Goal: Task Accomplishment & Management: Manage account settings

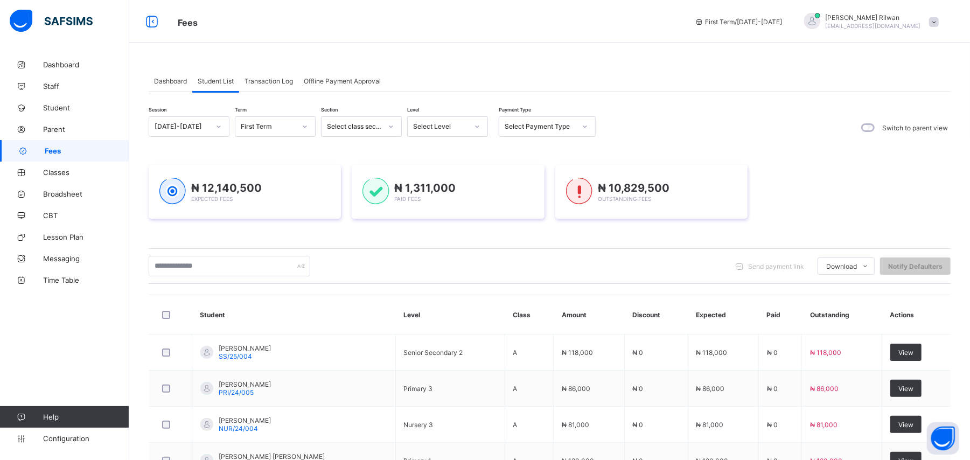
click at [686, 248] on div "Send payment link Download Students Payment Students Payment Status Student Ite…" at bounding box center [550, 266] width 802 height 36
click at [651, 240] on div "Session [DATE]-[DATE] Term First Term Section Select class section Level Select…" at bounding box center [550, 430] width 802 height 628
click at [477, 130] on icon at bounding box center [477, 126] width 6 height 11
drag, startPoint x: 481, startPoint y: 294, endPoint x: 463, endPoint y: 275, distance: 25.9
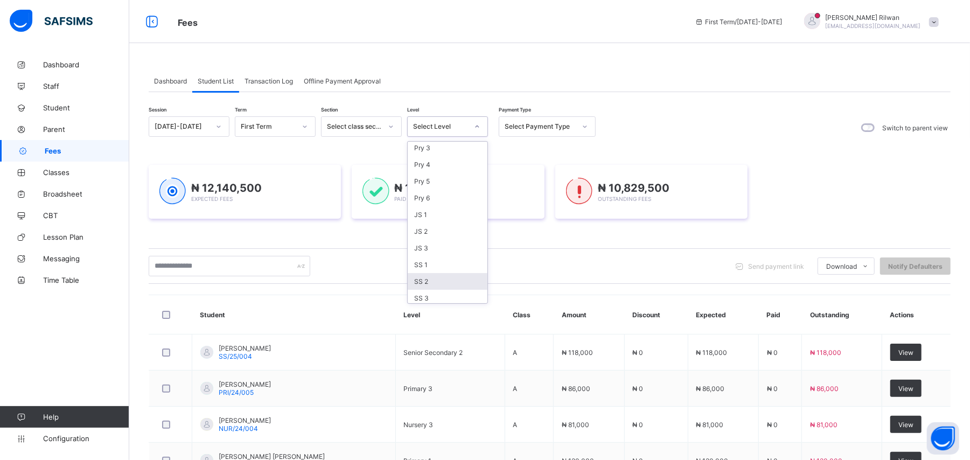
click at [463, 275] on div "SS 2" at bounding box center [448, 281] width 80 height 17
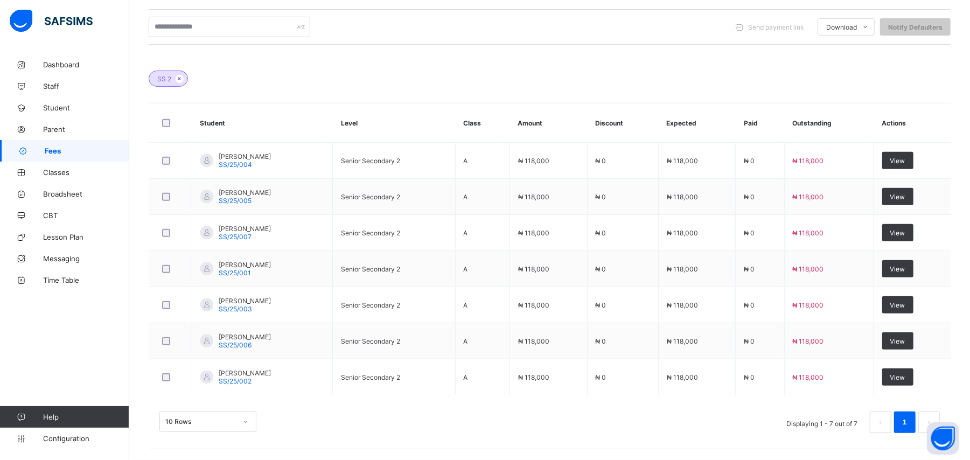
scroll to position [265, 0]
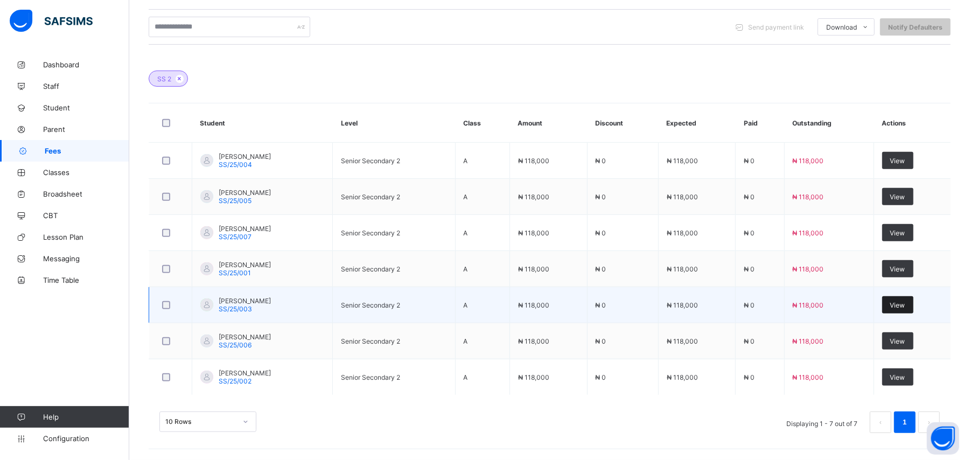
click at [914, 309] on div "View" at bounding box center [898, 304] width 31 height 17
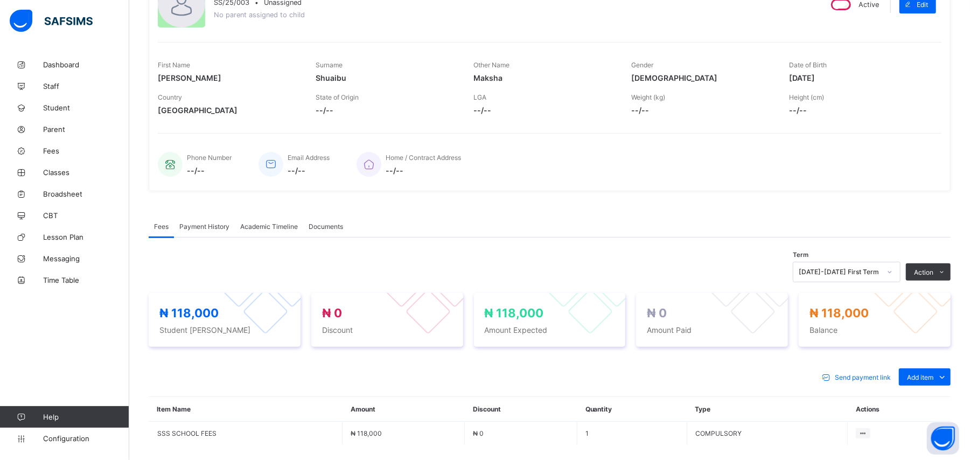
scroll to position [225, 0]
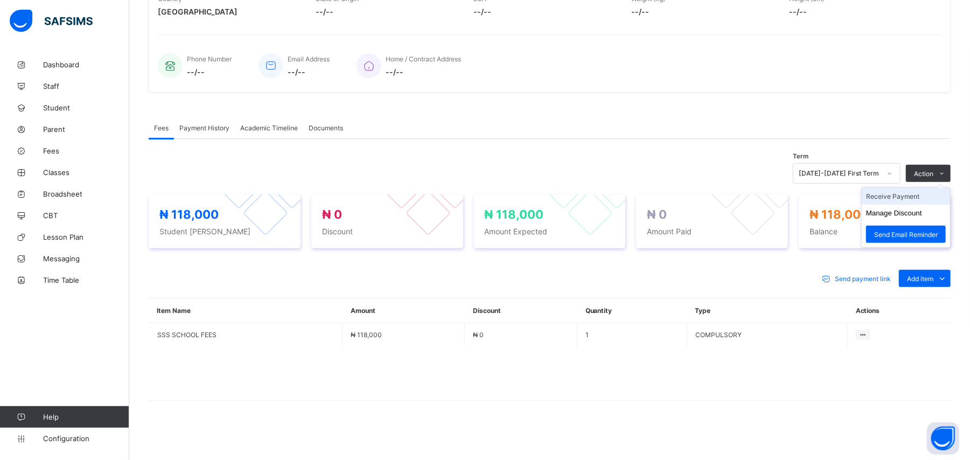
click at [942, 197] on li "Receive Payment" at bounding box center [906, 196] width 88 height 17
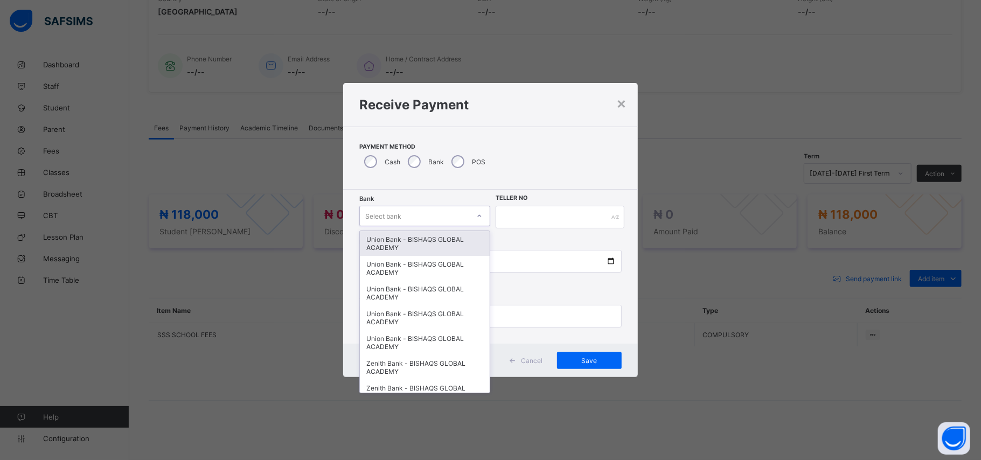
click at [410, 217] on div "Select bank" at bounding box center [414, 216] width 109 height 15
click at [431, 356] on div "Zenith Bank - BISHAQS GLOBAL ACADEMY" at bounding box center [425, 367] width 130 height 25
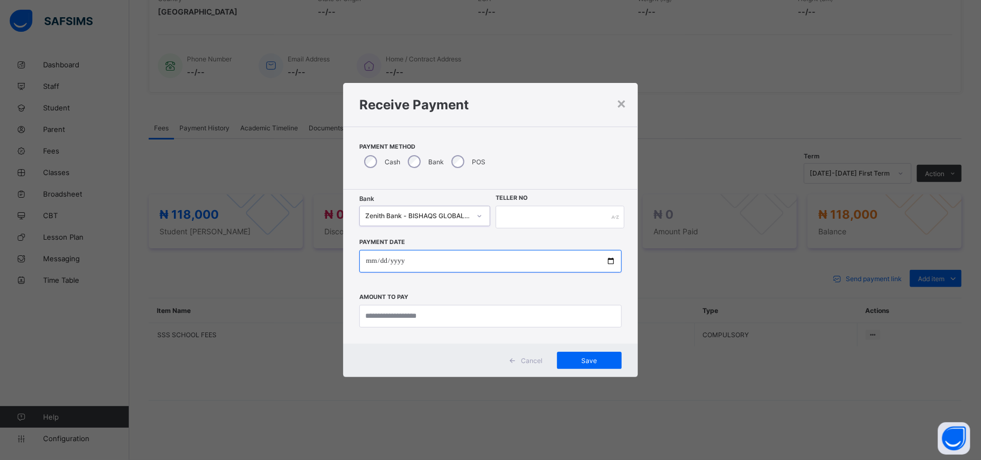
click at [363, 258] on input "date" at bounding box center [490, 261] width 262 height 23
click at [406, 259] on input "date" at bounding box center [490, 261] width 262 height 23
click at [371, 260] on input "date" at bounding box center [490, 261] width 262 height 23
click at [380, 259] on input "date" at bounding box center [490, 261] width 262 height 23
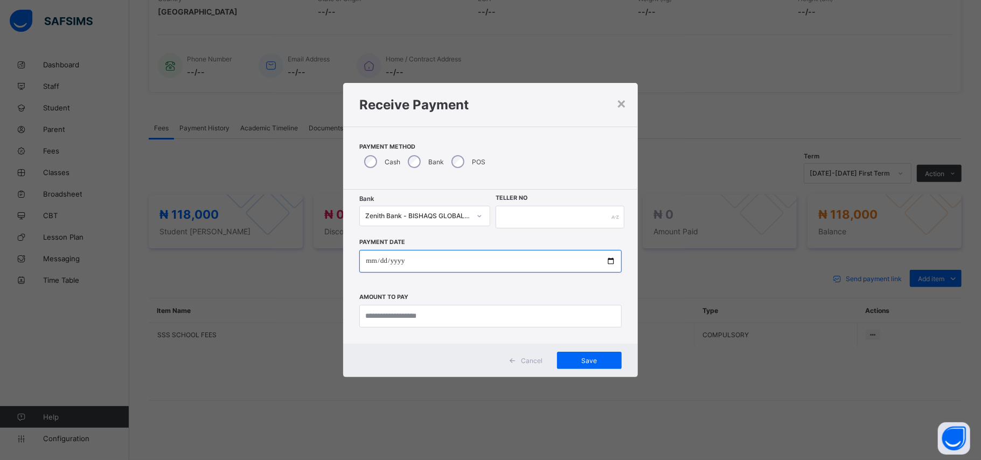
click at [414, 261] on input "date" at bounding box center [490, 261] width 262 height 23
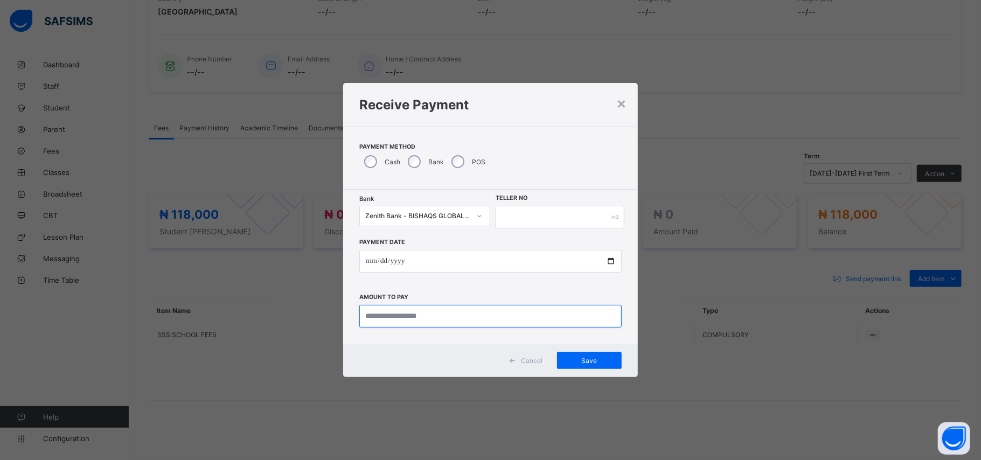
click at [412, 324] on input "currency" at bounding box center [490, 316] width 262 height 23
type input "********"
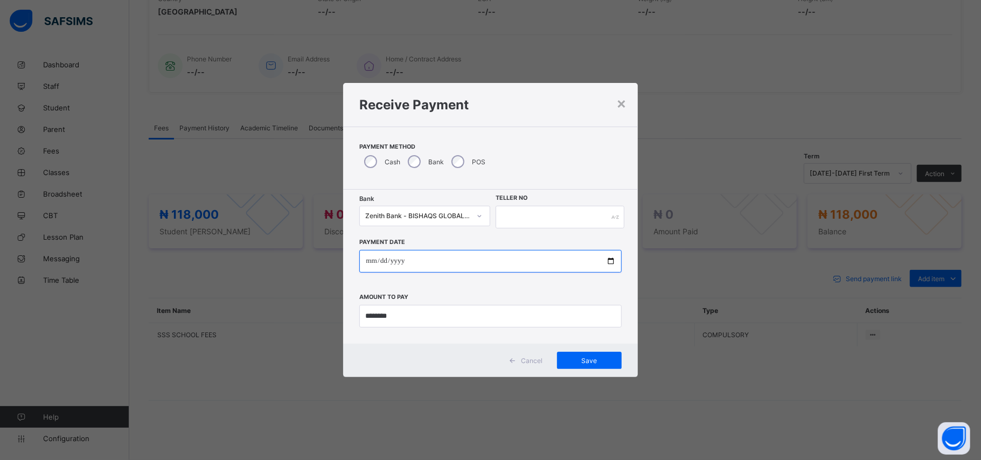
click at [370, 257] on input "date" at bounding box center [490, 261] width 262 height 23
type input "**********"
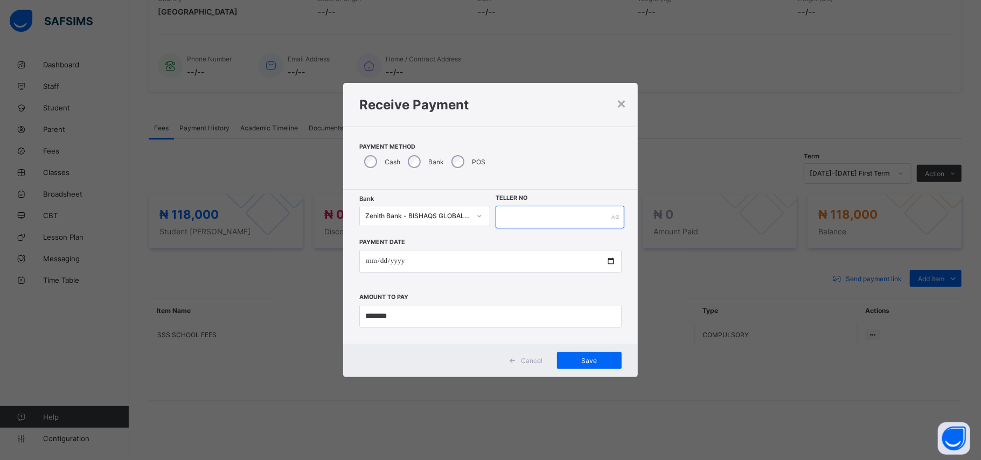
click at [507, 218] on input "text" at bounding box center [560, 217] width 128 height 23
type input "*****"
click at [569, 361] on span "Save" at bounding box center [589, 361] width 48 height 8
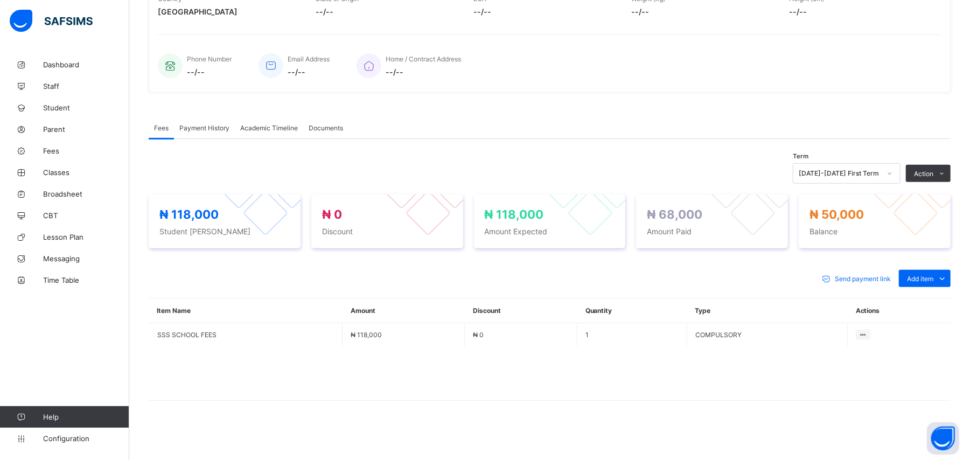
click at [205, 132] on div "Payment History" at bounding box center [204, 128] width 61 height 22
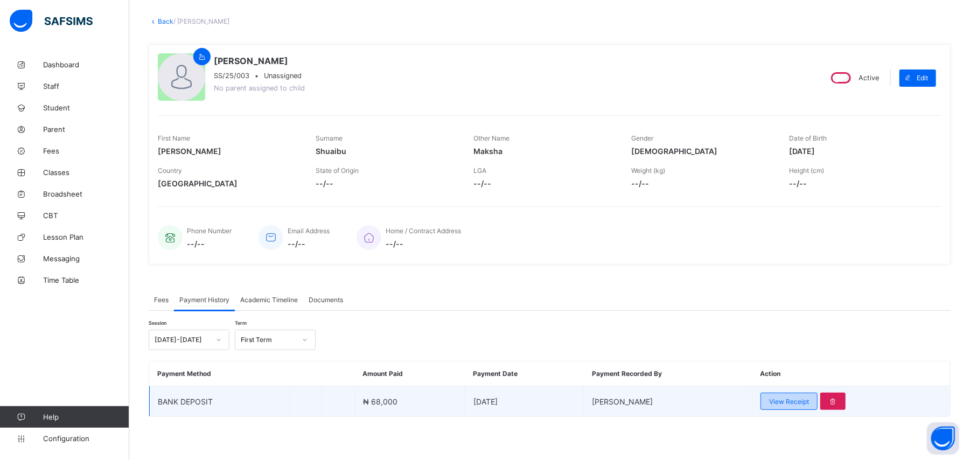
click at [791, 405] on span "View Receipt" at bounding box center [789, 402] width 40 height 8
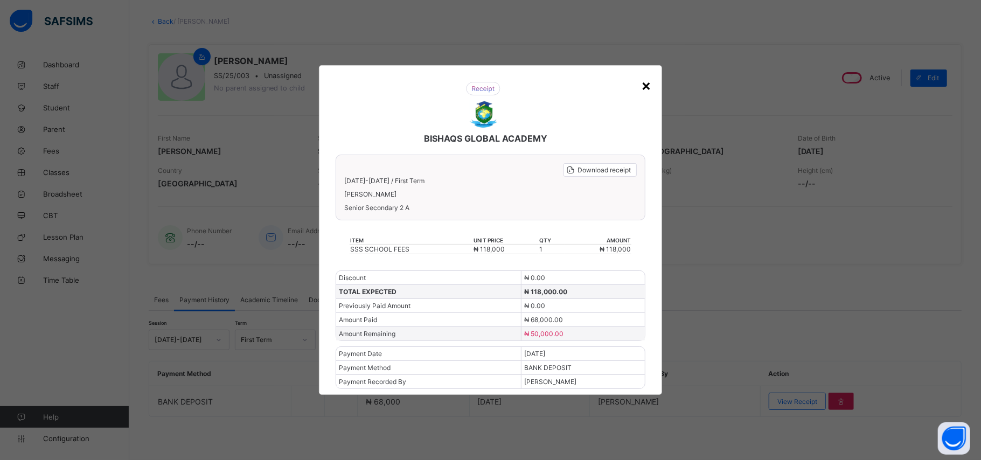
click at [644, 84] on div "×" at bounding box center [646, 85] width 10 height 18
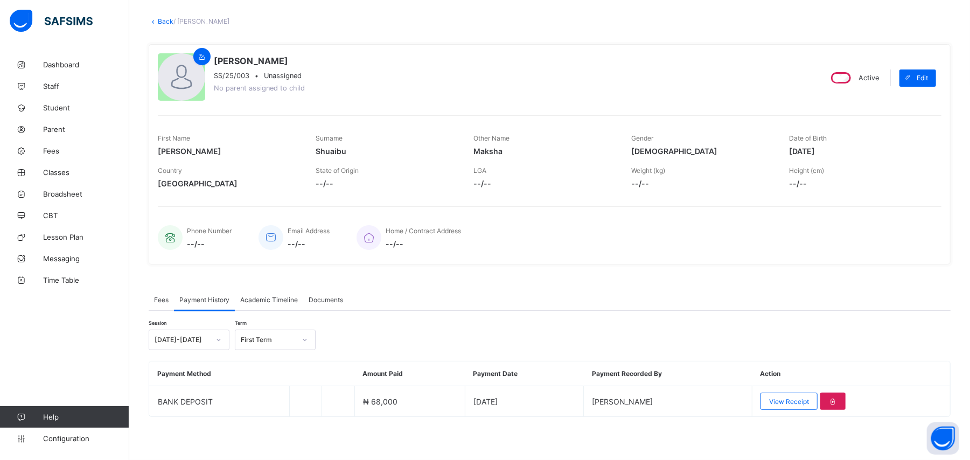
click at [160, 20] on link "Back" at bounding box center [166, 21] width 16 height 8
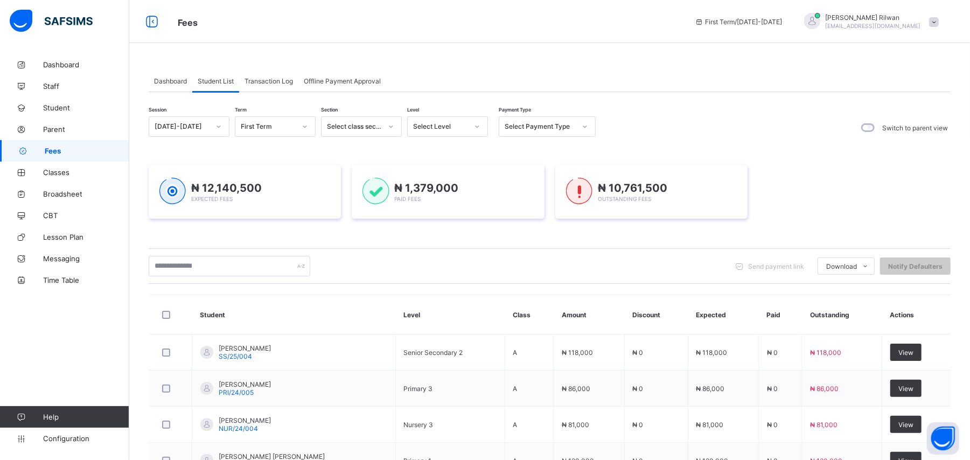
click at [474, 131] on icon at bounding box center [477, 126] width 6 height 11
click at [447, 281] on div "SS 2" at bounding box center [448, 281] width 80 height 17
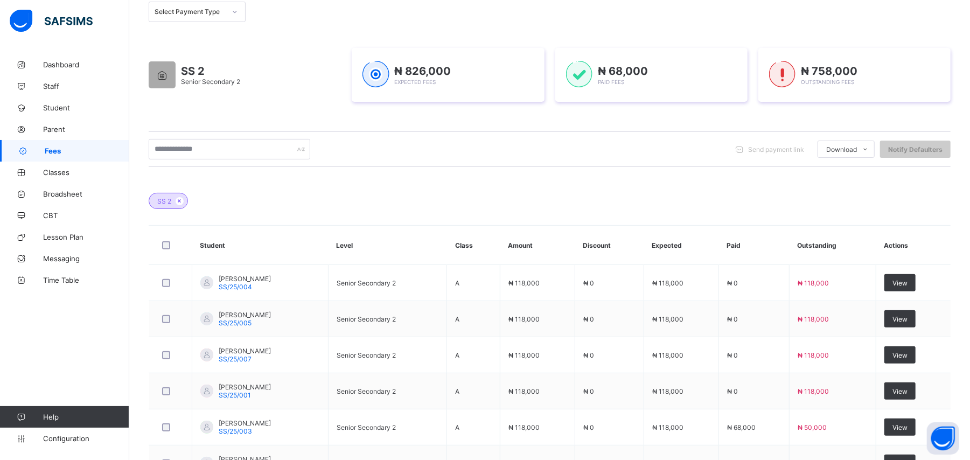
scroll to position [249, 0]
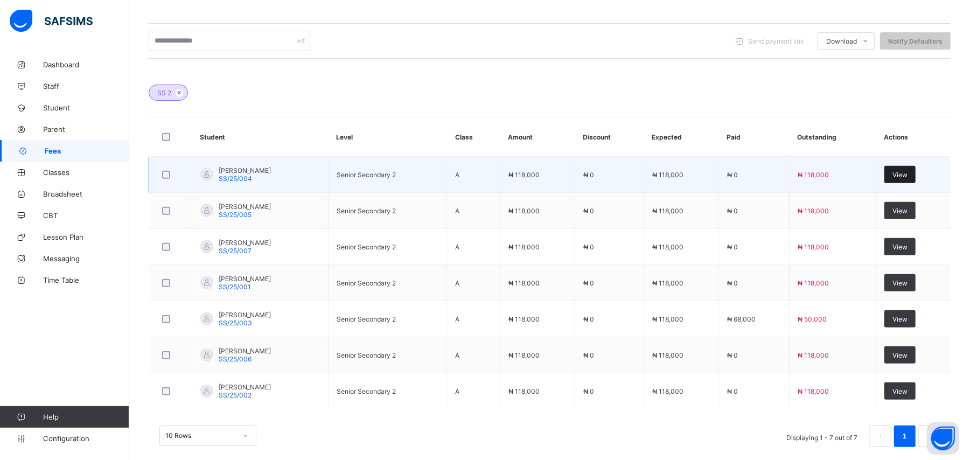
click at [913, 168] on div "View" at bounding box center [900, 174] width 31 height 17
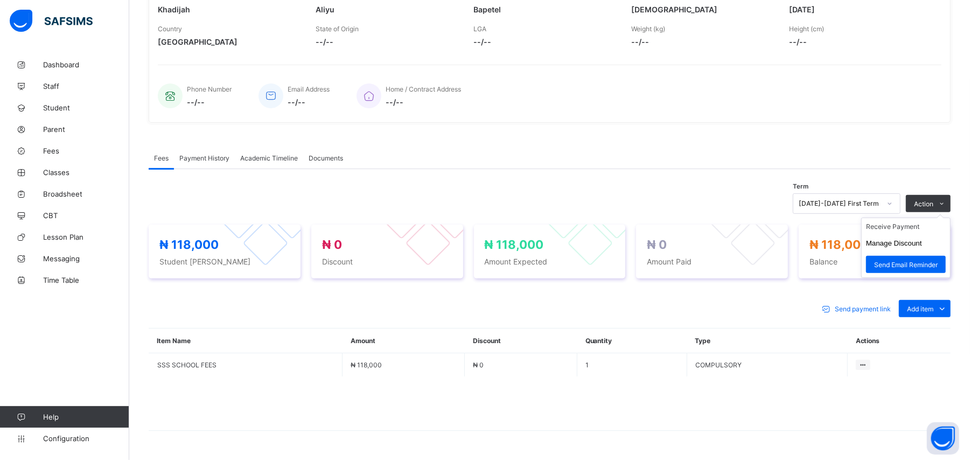
scroll to position [225, 0]
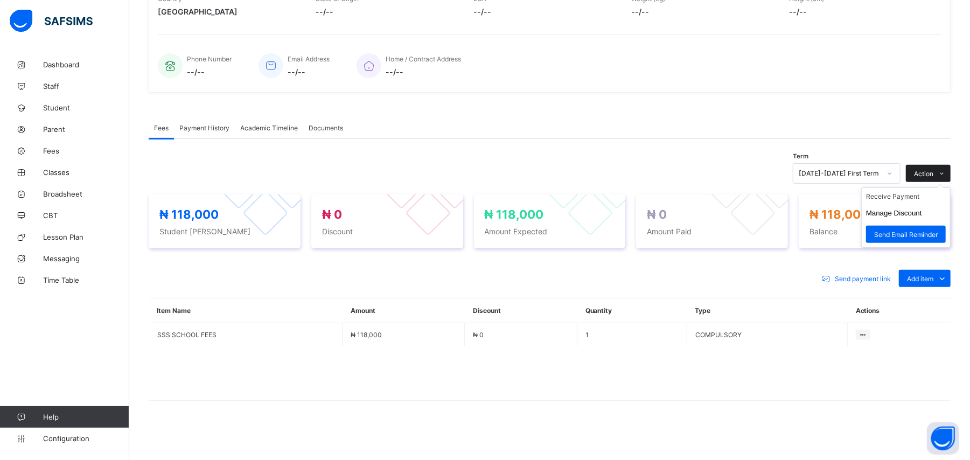
click at [947, 171] on icon at bounding box center [943, 173] width 8 height 7
click at [934, 199] on li "Receive Payment" at bounding box center [906, 196] width 88 height 17
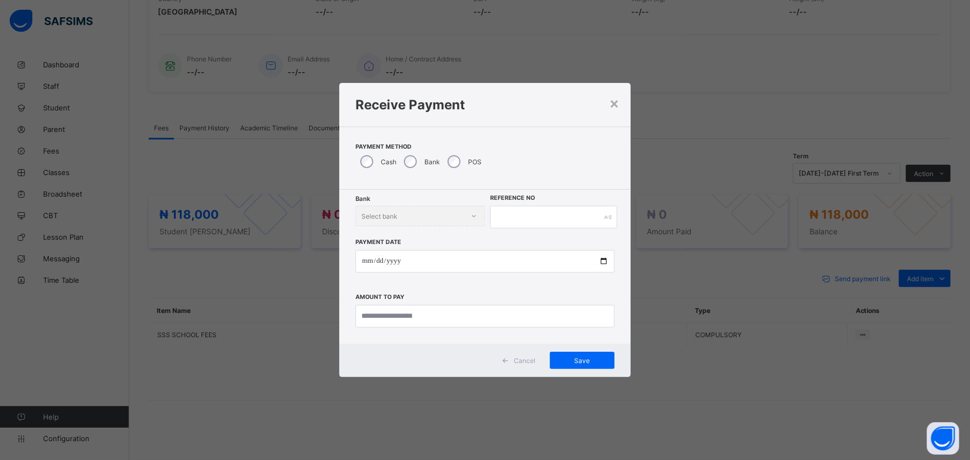
click at [416, 159] on div "Bank" at bounding box center [421, 161] width 44 height 23
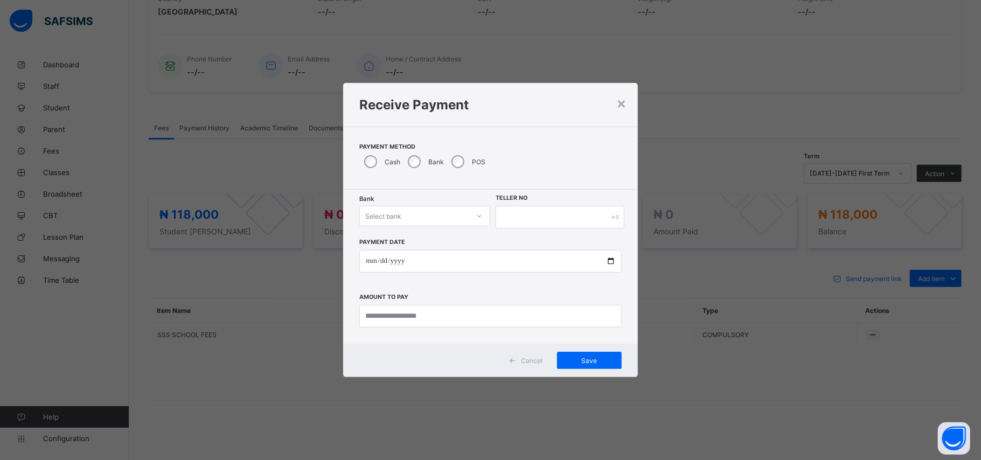
click at [387, 222] on div "Select bank" at bounding box center [383, 216] width 36 height 20
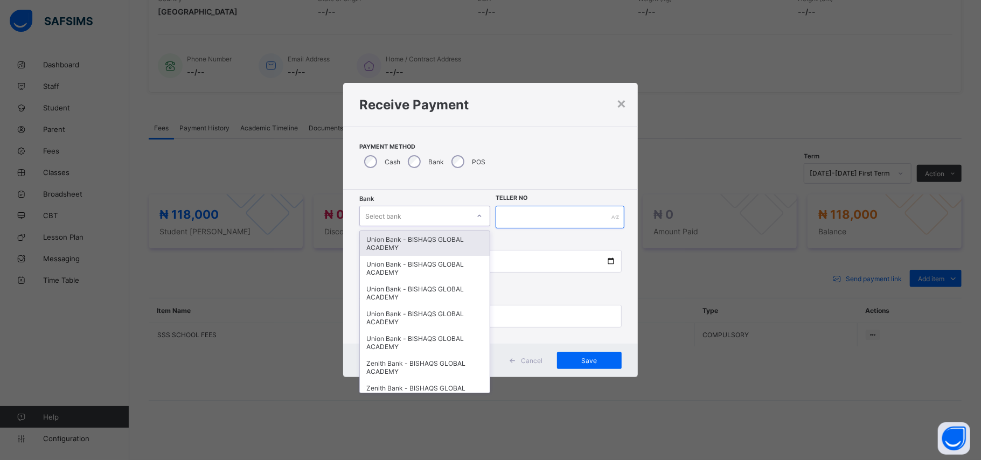
click at [526, 210] on input "text" at bounding box center [560, 217] width 128 height 23
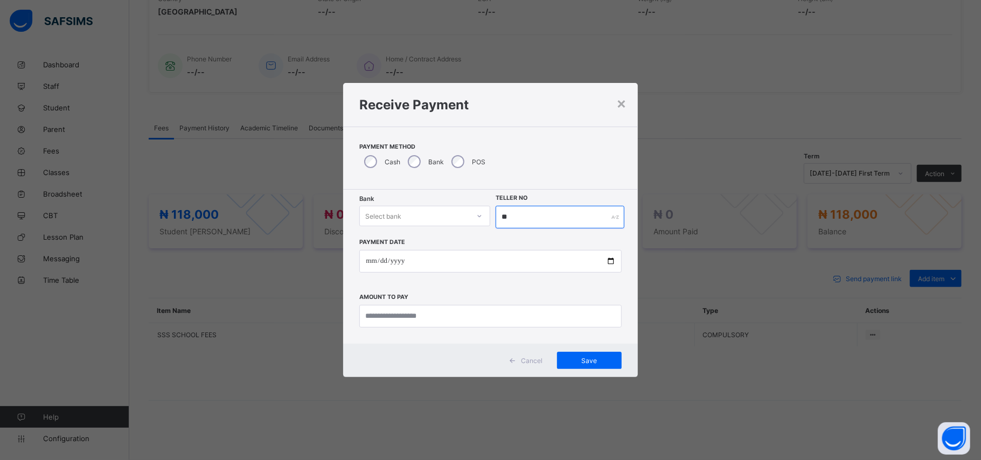
type input "*"
type input "*****"
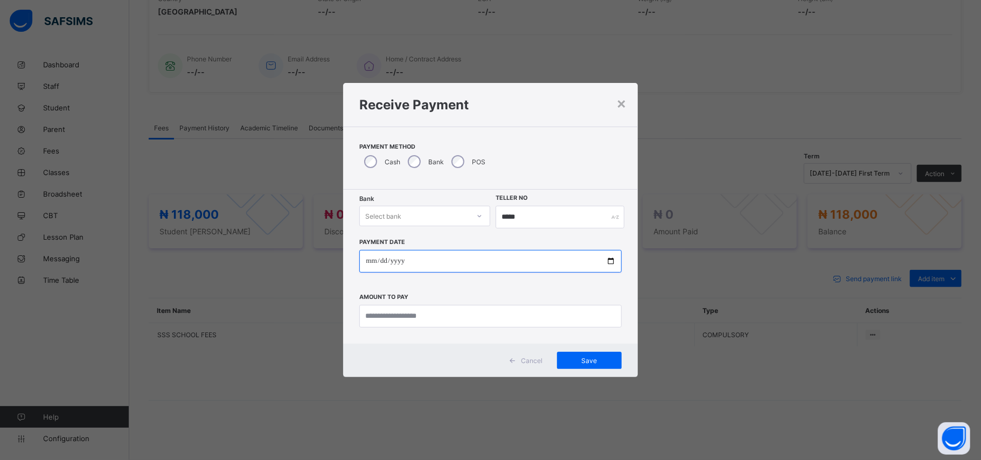
click at [372, 261] on input "date" at bounding box center [490, 261] width 262 height 23
click at [373, 262] on input "date" at bounding box center [490, 261] width 262 height 23
type input "**********"
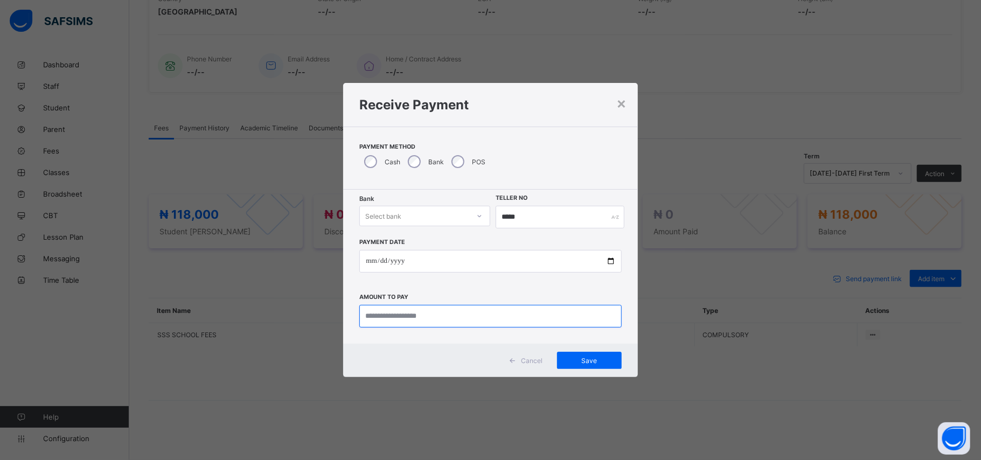
click at [406, 311] on input "currency" at bounding box center [490, 316] width 262 height 23
type input "*********"
click at [425, 212] on div "Select bank" at bounding box center [414, 216] width 109 height 15
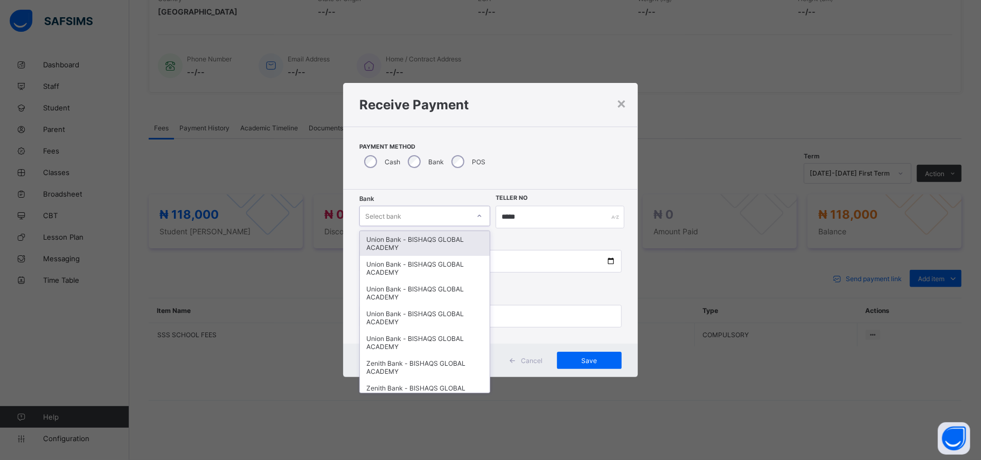
click at [413, 246] on div "Union Bank - BISHAQS GLOBAL ACADEMY" at bounding box center [425, 243] width 130 height 25
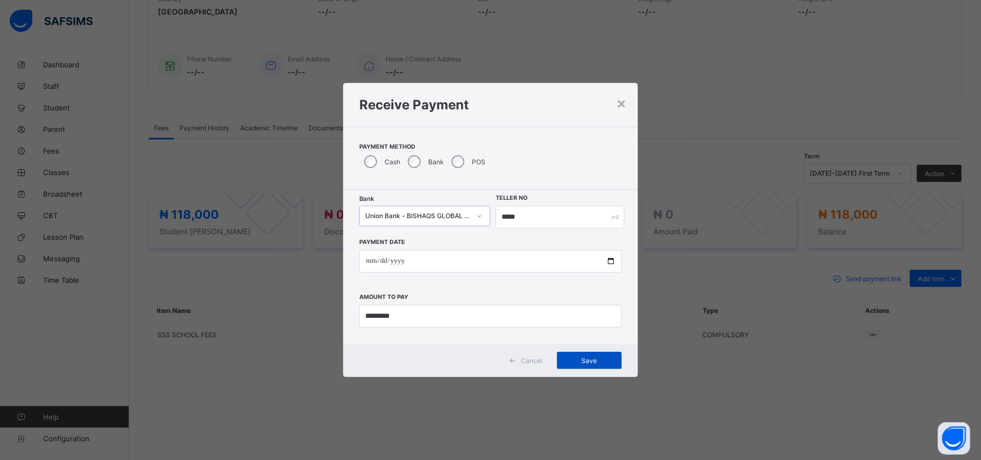
click at [587, 359] on span "Save" at bounding box center [589, 361] width 48 height 8
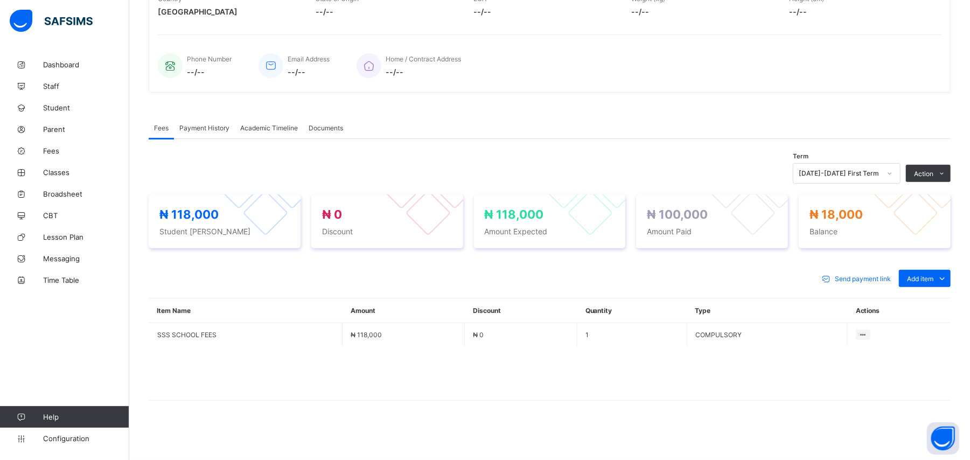
click at [221, 126] on span "Payment History" at bounding box center [204, 128] width 50 height 8
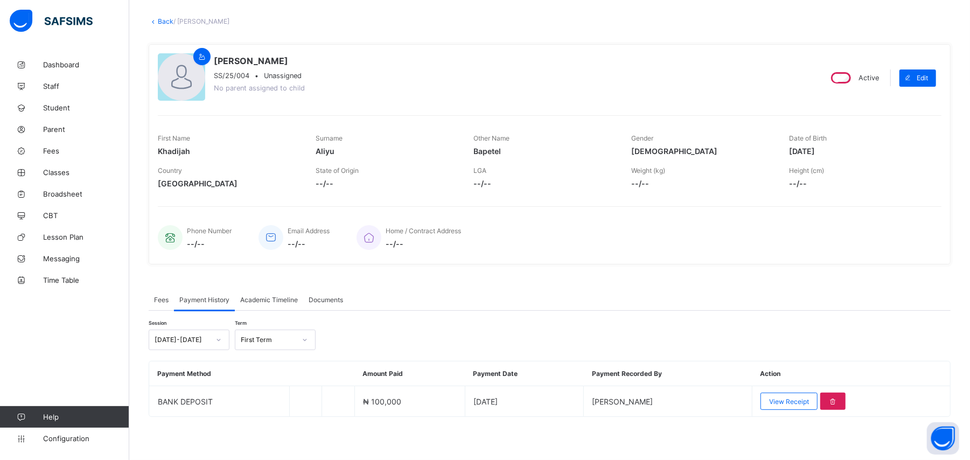
scroll to position [53, 0]
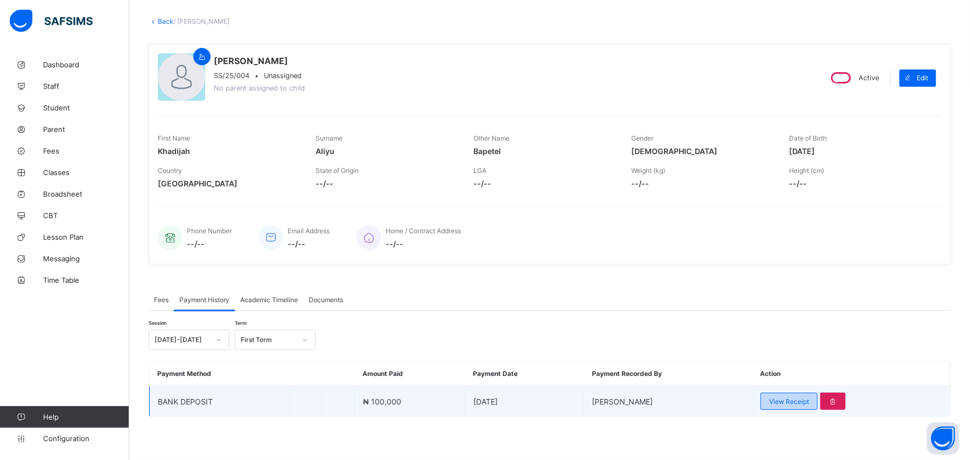
click at [802, 398] on span "View Receipt" at bounding box center [789, 402] width 40 height 8
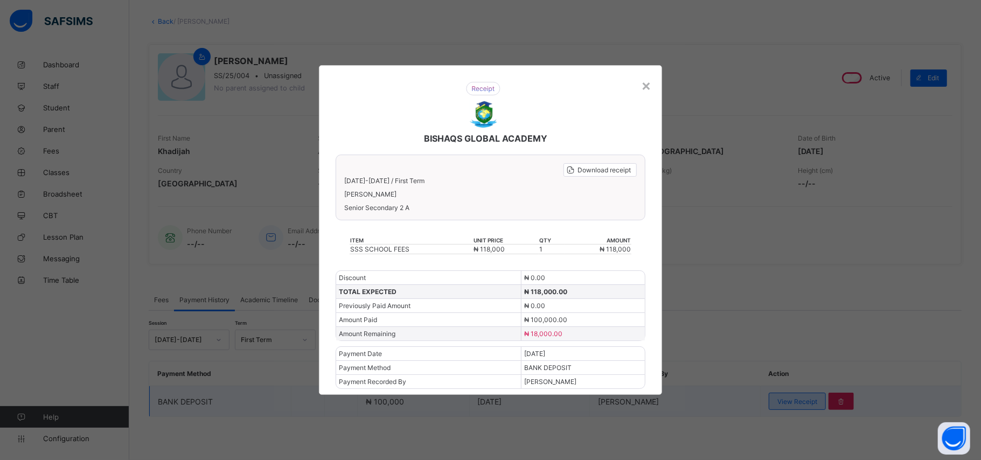
click at [802, 397] on div "× BISHAQS GLOBAL ACADEMY Download receipt [DATE]-[DATE] / First Term [PERSON_NA…" at bounding box center [490, 230] width 981 height 460
click at [788, 336] on div "× BISHAQS GLOBAL ACADEMY Download receipt [DATE]-[DATE] / First Term [PERSON_NA…" at bounding box center [490, 230] width 981 height 460
click at [651, 85] on div "×" at bounding box center [646, 85] width 10 height 18
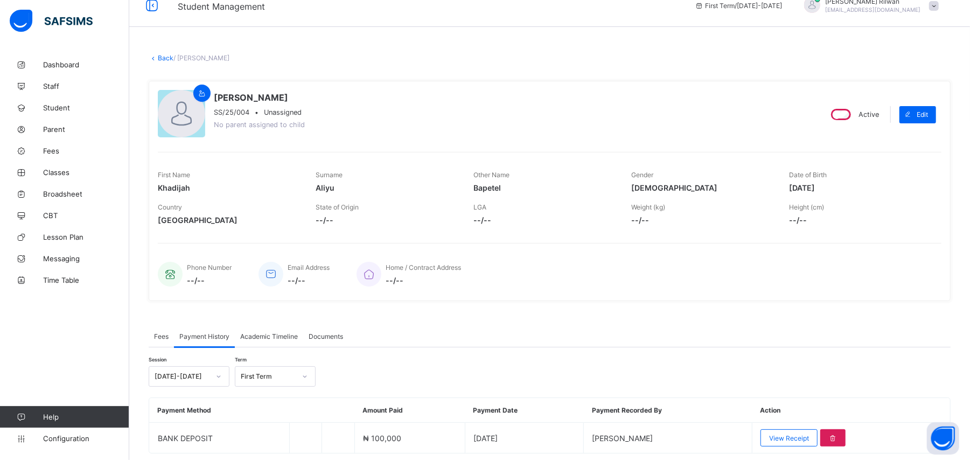
scroll to position [0, 0]
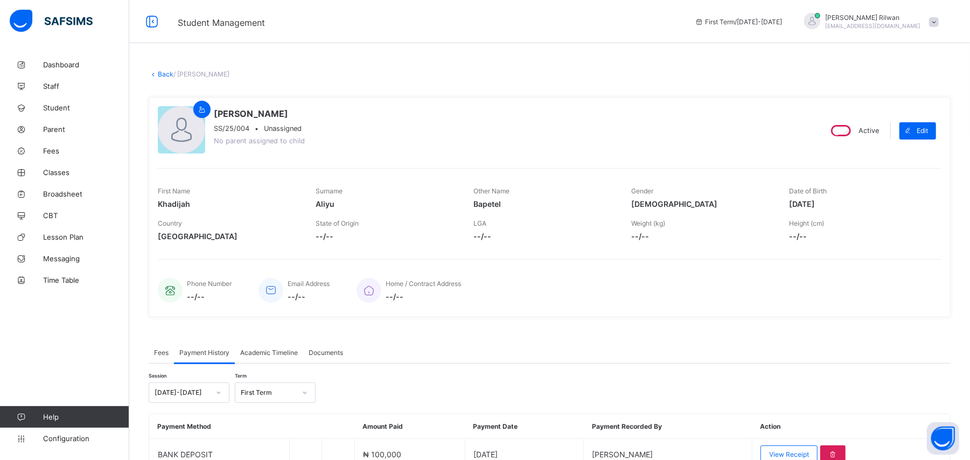
click at [161, 78] on div "× Delete Document This action would delete the document with name: from the sys…" at bounding box center [549, 283] width 841 height 459
click at [161, 78] on link "Back" at bounding box center [166, 74] width 16 height 8
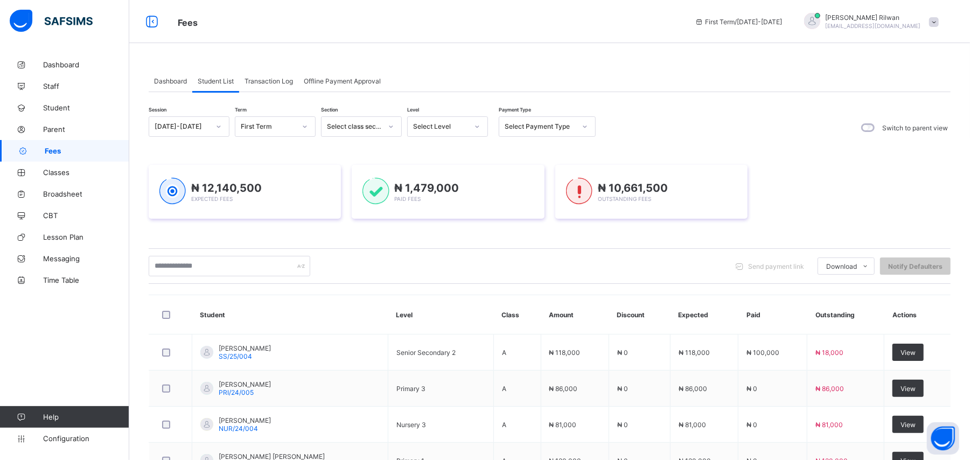
click at [476, 128] on icon at bounding box center [477, 126] width 6 height 11
click at [442, 240] on div "JS 3" at bounding box center [448, 248] width 80 height 17
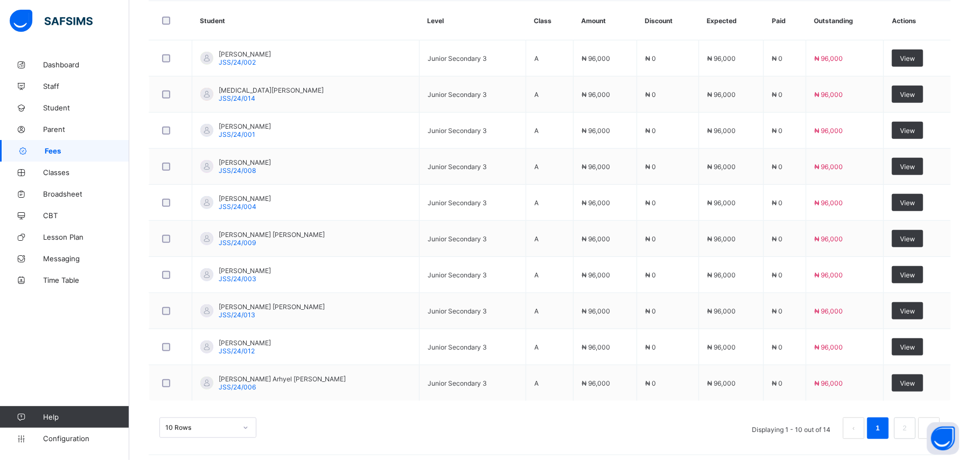
scroll to position [373, 0]
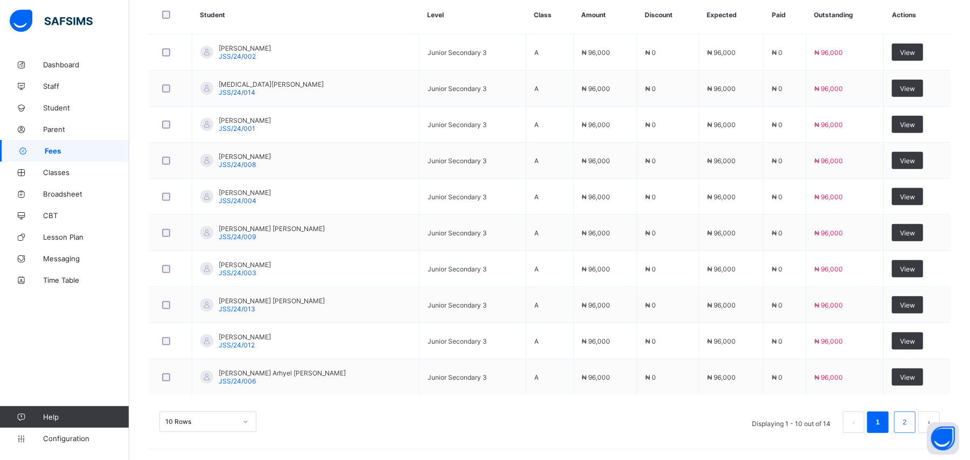
click at [916, 425] on li "2" at bounding box center [905, 423] width 22 height 22
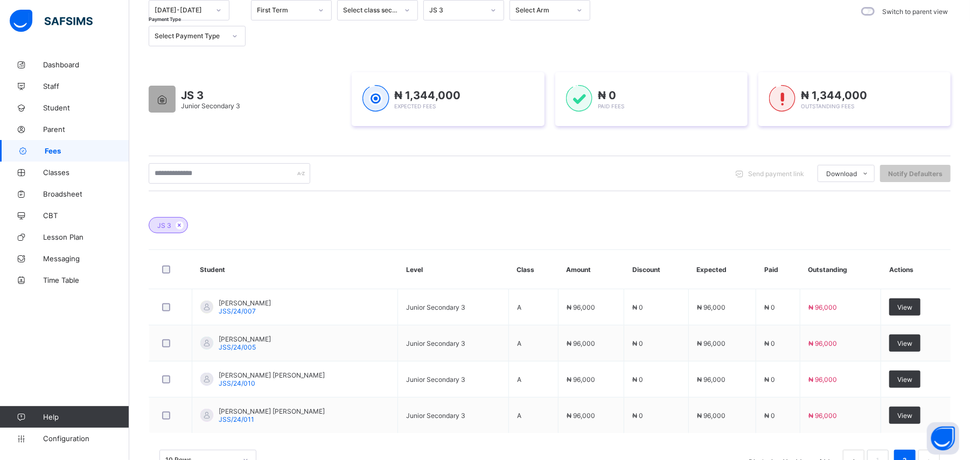
scroll to position [156, 0]
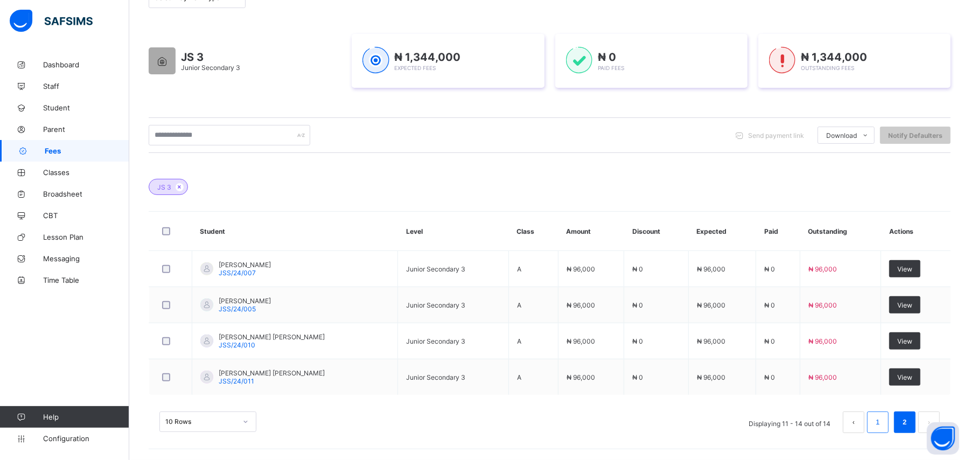
click at [889, 419] on li "1" at bounding box center [879, 423] width 22 height 22
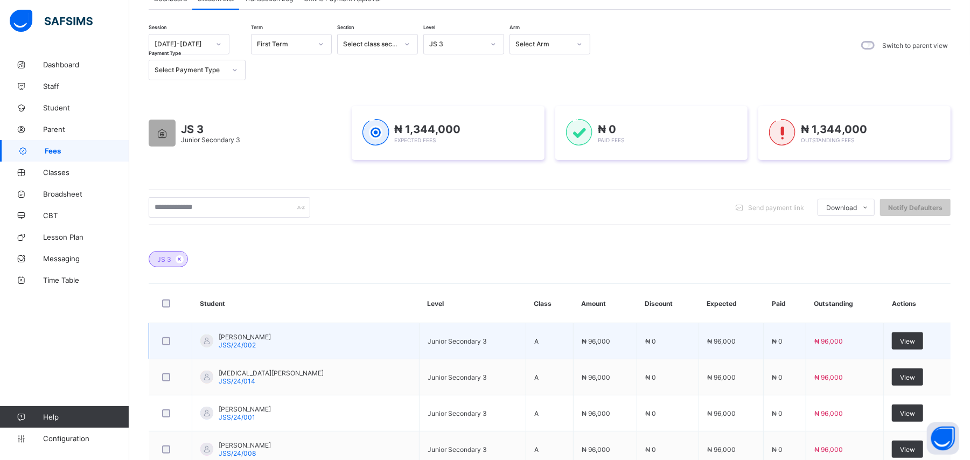
scroll to position [0, 0]
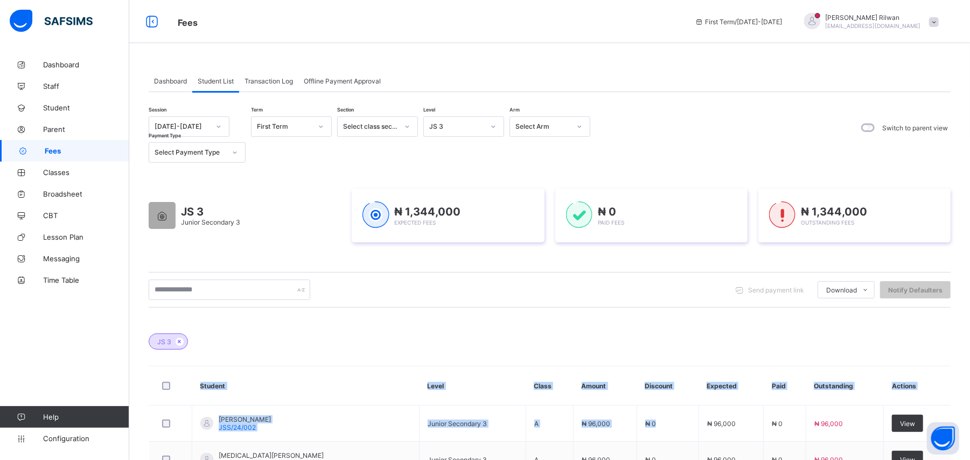
drag, startPoint x: 679, startPoint y: 438, endPoint x: 505, endPoint y: 302, distance: 220.7
click at [505, 302] on div "Session [DATE]-[DATE] Term First Term Section Select class section Level JS 3 A…" at bounding box center [550, 465] width 802 height 699
click at [177, 73] on div "Dashboard" at bounding box center [171, 81] width 44 height 22
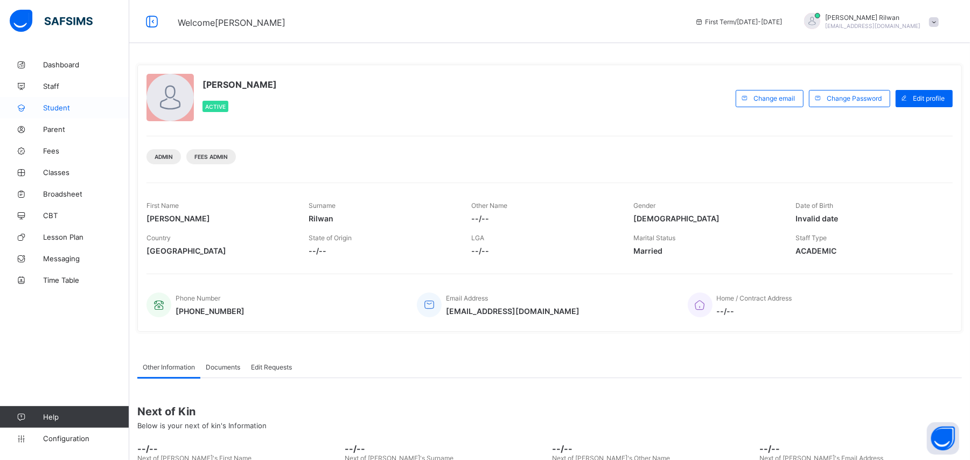
click at [61, 105] on span "Student" at bounding box center [86, 107] width 86 height 9
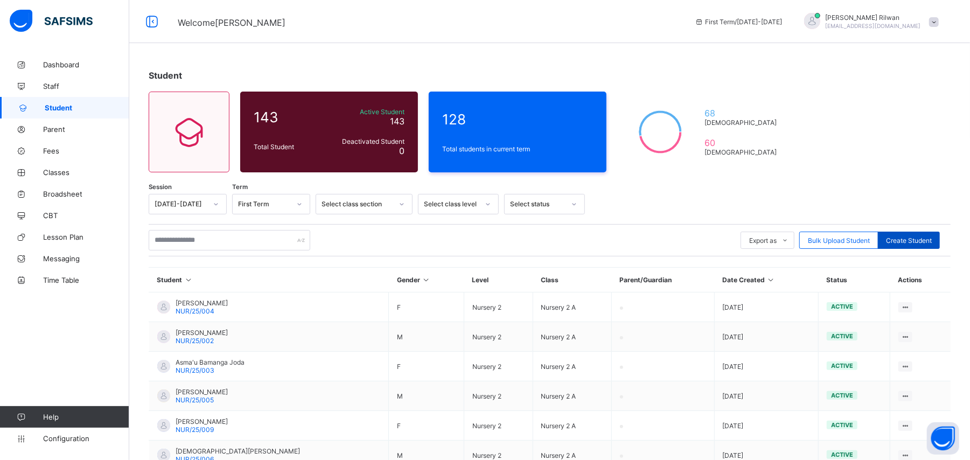
click at [917, 238] on span "Create Student" at bounding box center [909, 241] width 46 height 8
select select "**"
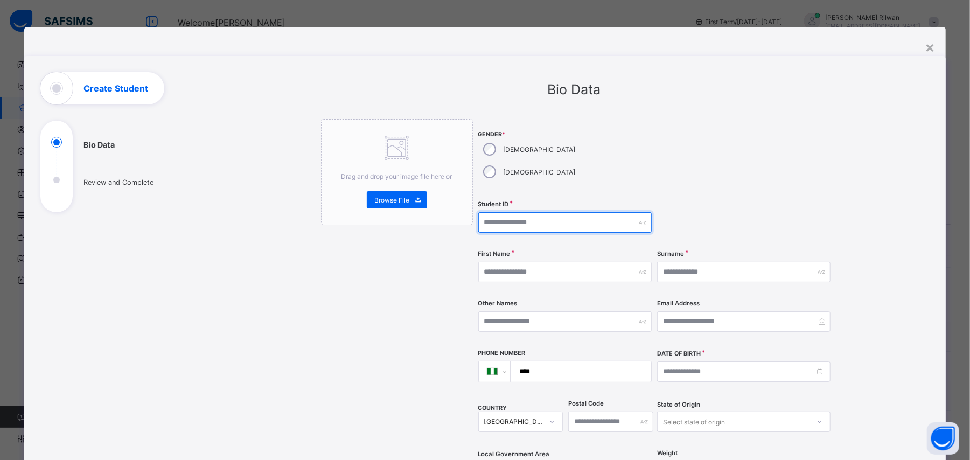
click at [523, 212] on input "text" at bounding box center [565, 222] width 174 height 20
type input "********"
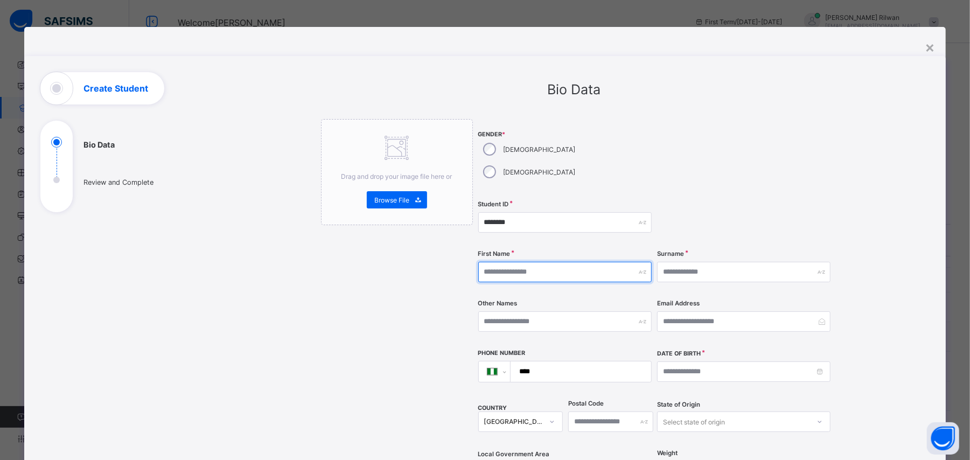
click at [511, 262] on input "text" at bounding box center [565, 272] width 174 height 20
type input "******"
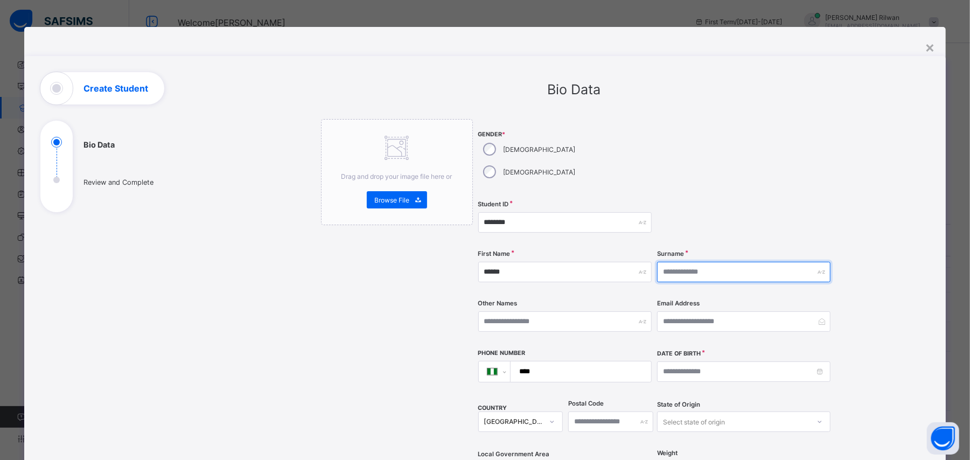
click at [664, 262] on input "text" at bounding box center [744, 272] width 174 height 20
type input "*"
click at [569, 311] on div "Other Names" at bounding box center [565, 322] width 174 height 44
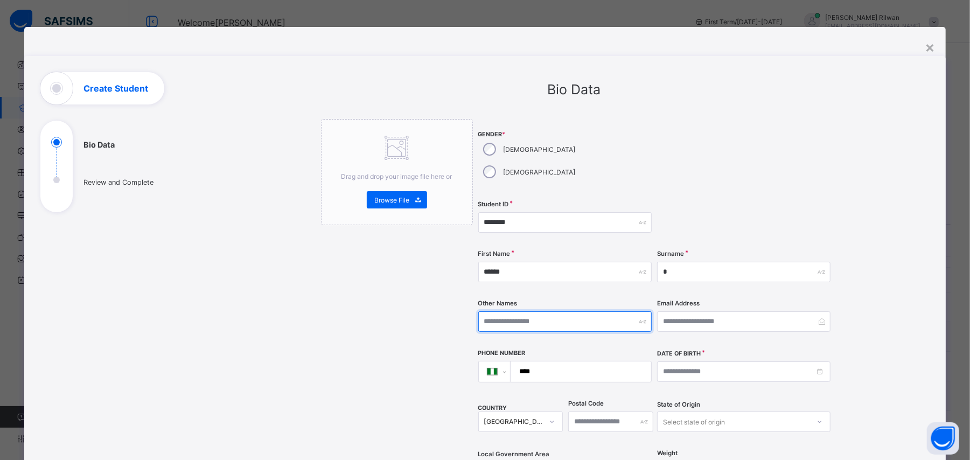
click at [552, 311] on input "text" at bounding box center [565, 321] width 174 height 20
type input "*******"
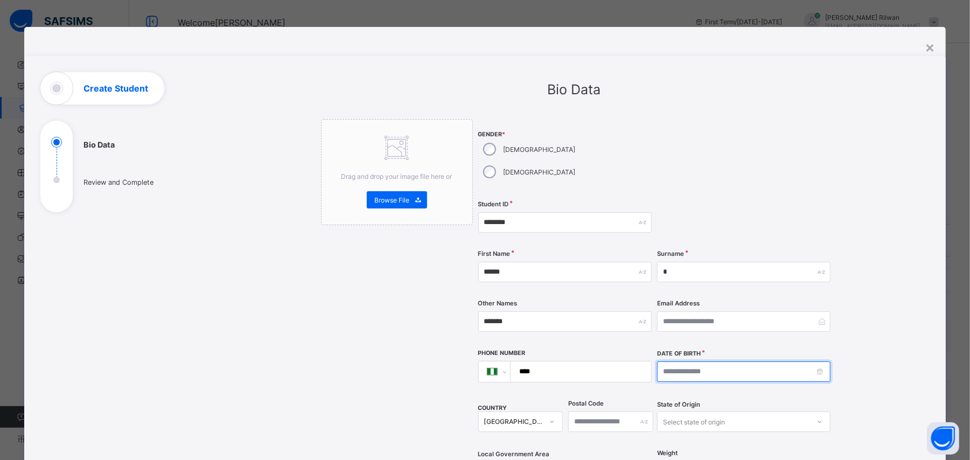
click at [684, 362] on input at bounding box center [744, 372] width 174 height 20
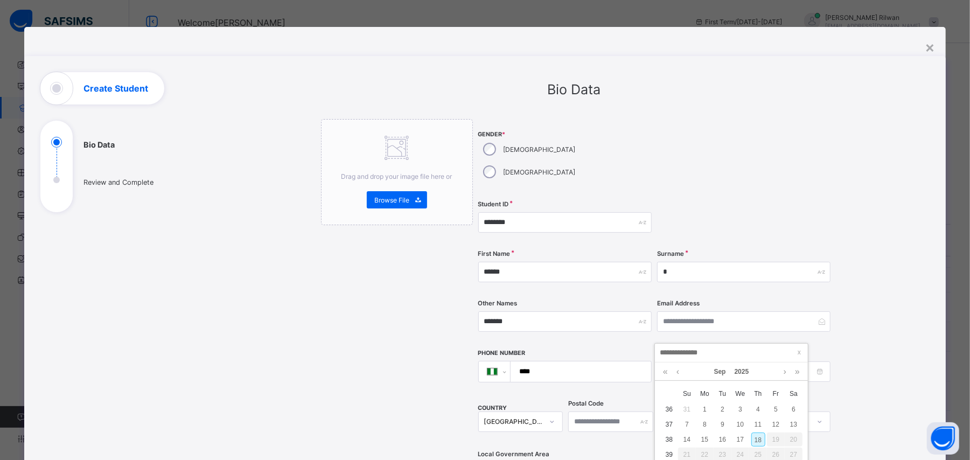
click at [750, 430] on td "11" at bounding box center [759, 424] width 18 height 15
type input "**********"
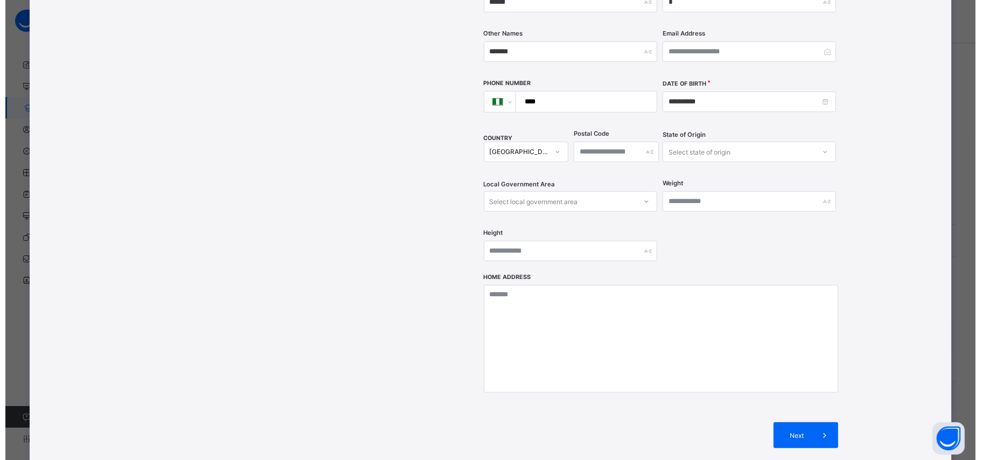
scroll to position [352, 0]
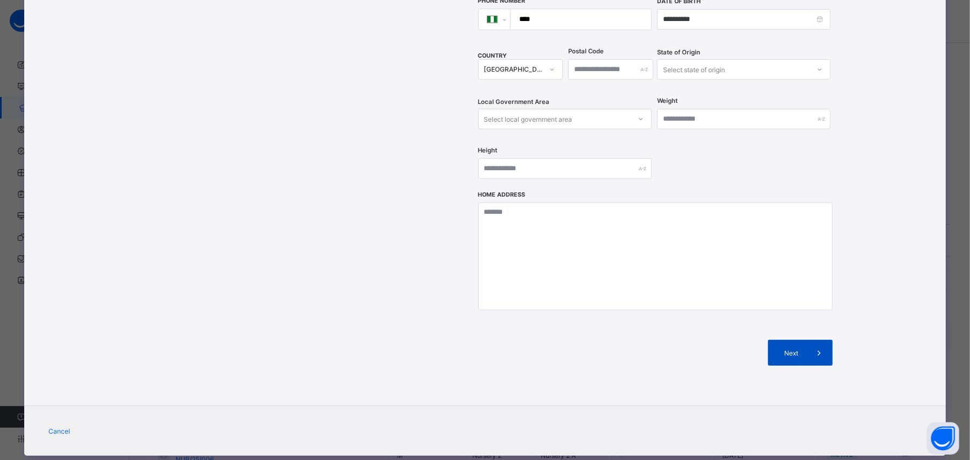
click at [794, 349] on span "Next" at bounding box center [791, 353] width 31 height 8
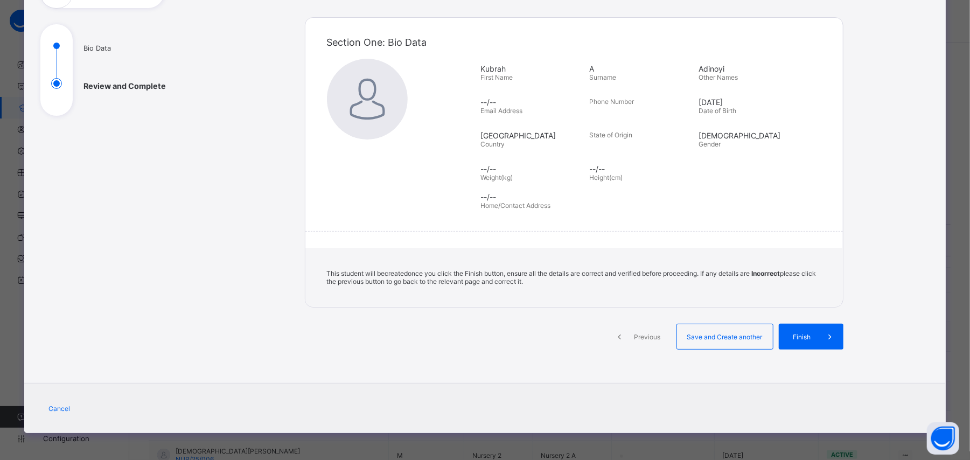
scroll to position [97, 0]
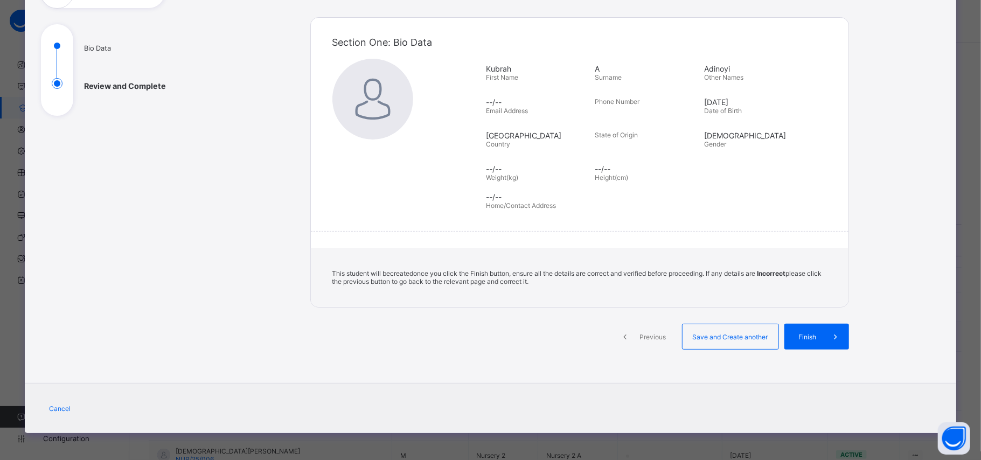
click at [794, 333] on span "Finish" at bounding box center [808, 337] width 31 height 8
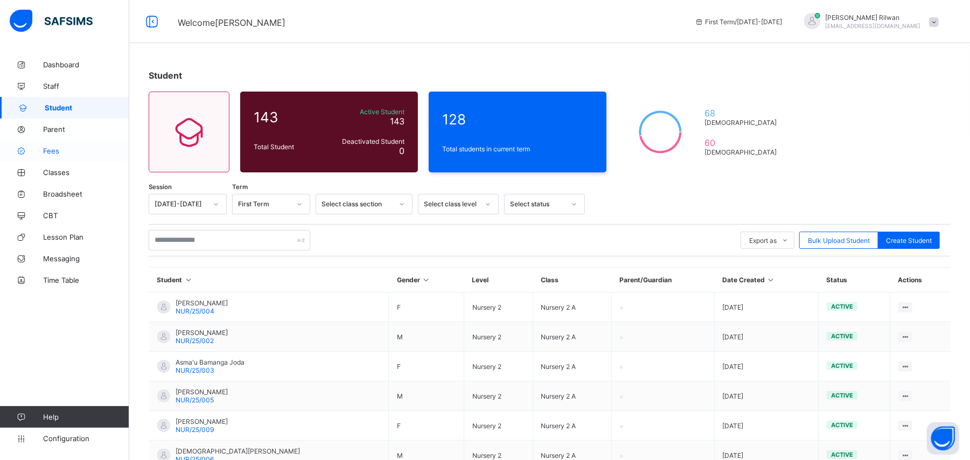
click at [63, 154] on span "Fees" at bounding box center [86, 151] width 86 height 9
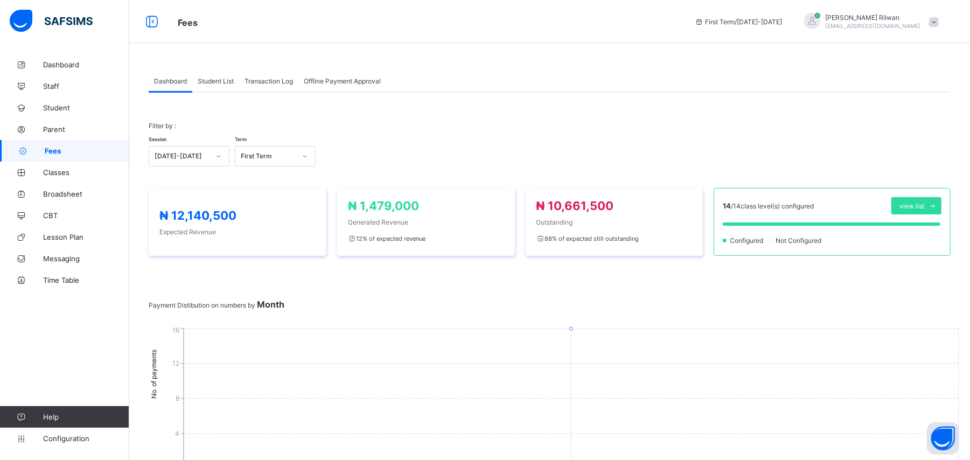
click at [207, 83] on span "Student List" at bounding box center [216, 81] width 36 height 8
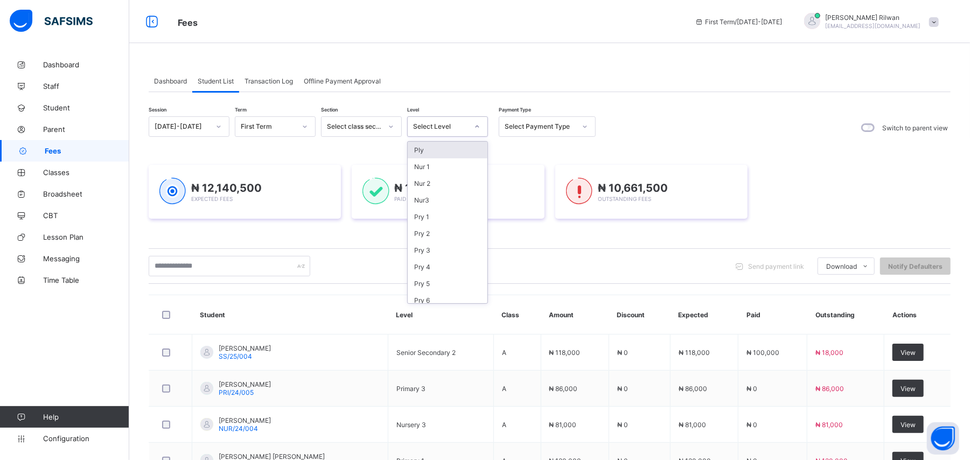
click at [475, 134] on div at bounding box center [477, 126] width 18 height 17
click at [457, 233] on div "JS 2" at bounding box center [448, 231] width 80 height 17
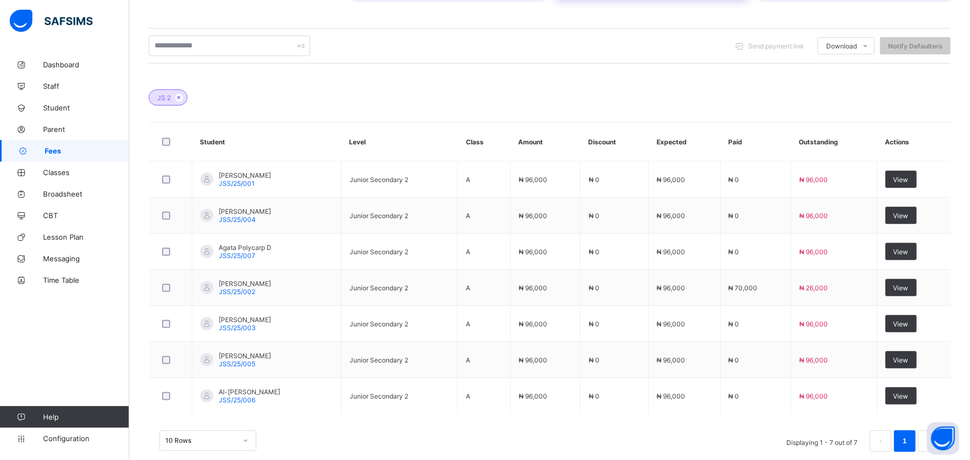
scroll to position [265, 0]
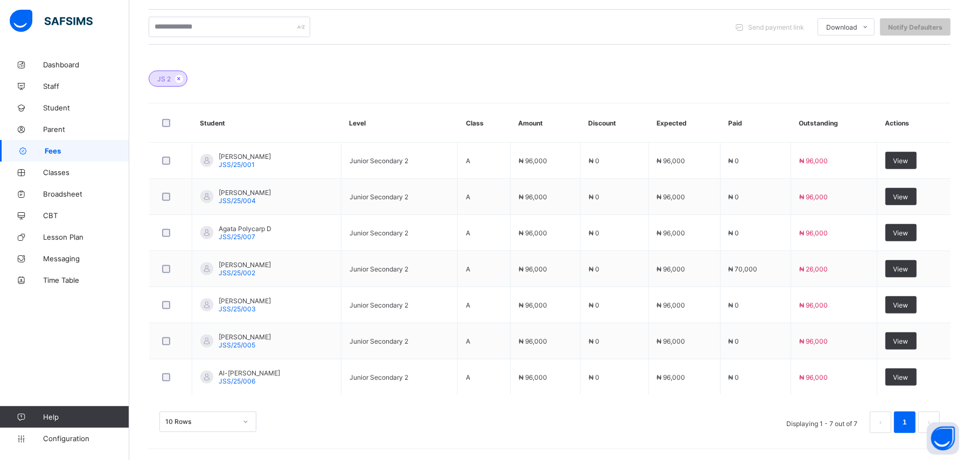
click at [940, 405] on div "10 Rows Displaying 1 - 7 out of 7 1" at bounding box center [550, 417] width 802 height 54
click at [941, 423] on button "Open asap" at bounding box center [943, 438] width 32 height 32
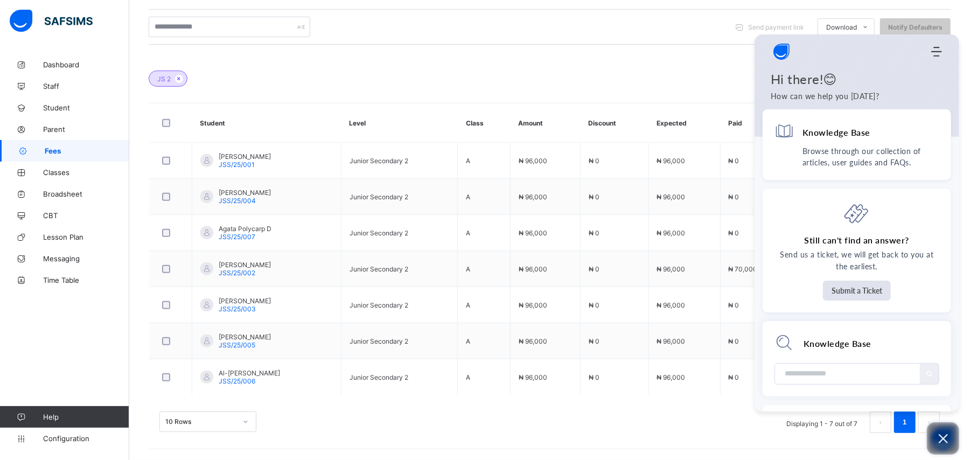
click at [951, 433] on button "Open asap" at bounding box center [943, 438] width 32 height 32
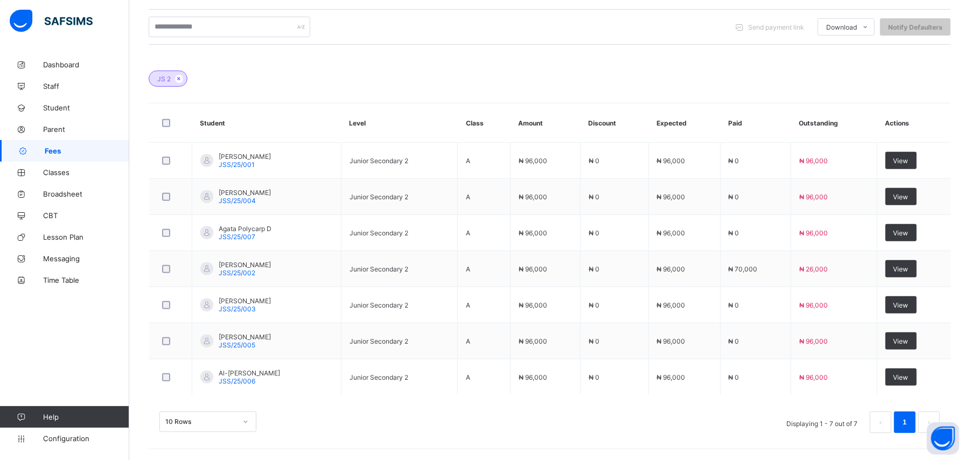
click at [916, 423] on li "1" at bounding box center [905, 423] width 22 height 22
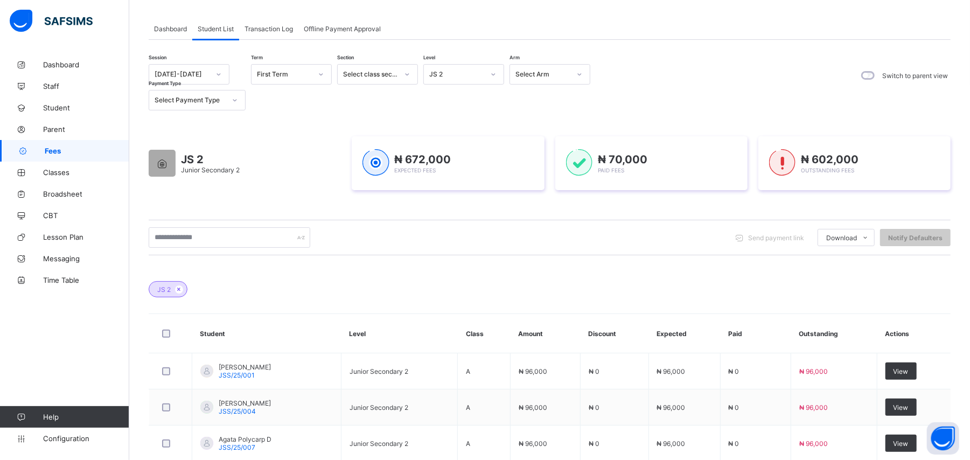
scroll to position [0, 0]
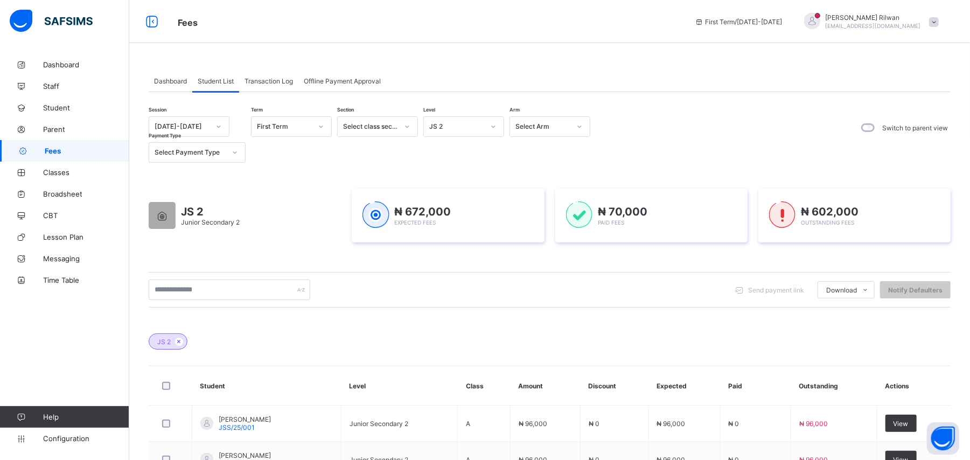
click at [489, 130] on div at bounding box center [493, 126] width 18 height 17
click at [479, 251] on div "JS 2" at bounding box center [464, 247] width 80 height 17
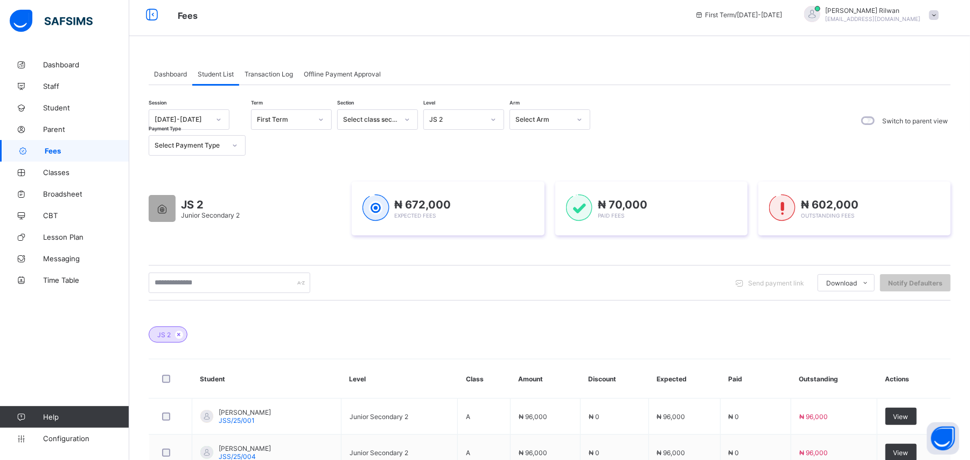
scroll to position [0, 0]
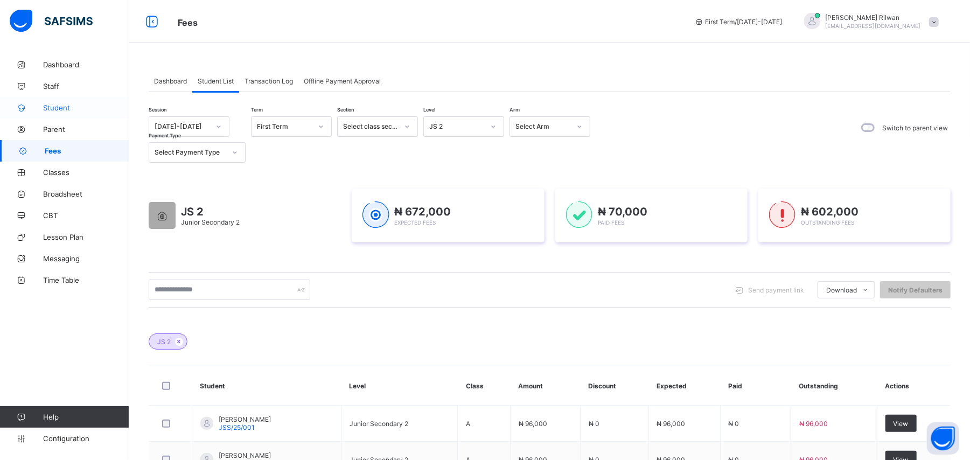
click at [95, 105] on span "Student" at bounding box center [86, 107] width 86 height 9
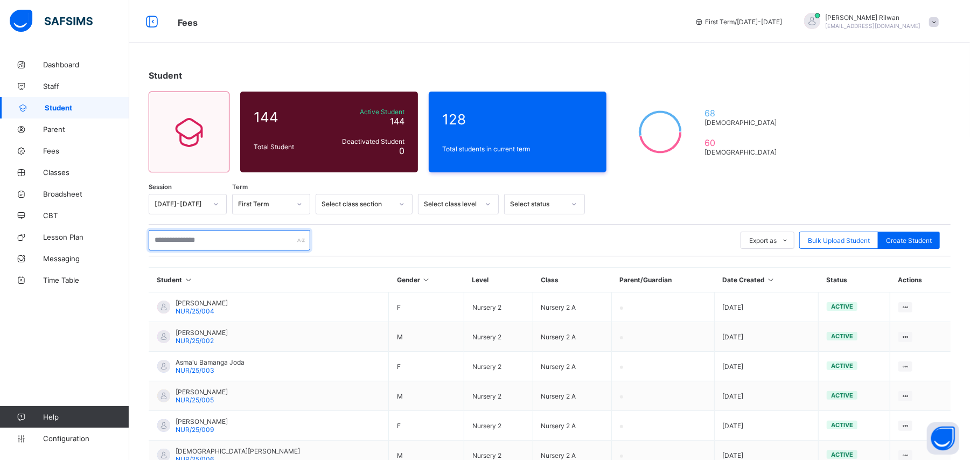
click at [232, 244] on input "text" at bounding box center [230, 240] width 162 height 20
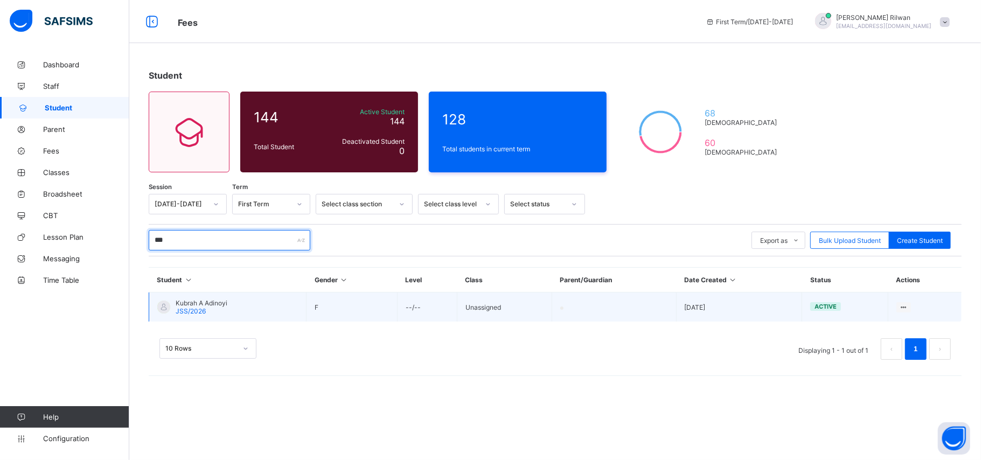
type input "***"
click at [485, 314] on td "Unassigned" at bounding box center [504, 308] width 95 height 30
click at [485, 315] on td "Unassigned" at bounding box center [504, 308] width 95 height 30
click at [266, 310] on td "Kubrah A Adinoyi JSS/2026" at bounding box center [227, 308] width 157 height 30
click at [266, 311] on td "Kubrah A Adinoyi JSS/2026" at bounding box center [227, 308] width 157 height 30
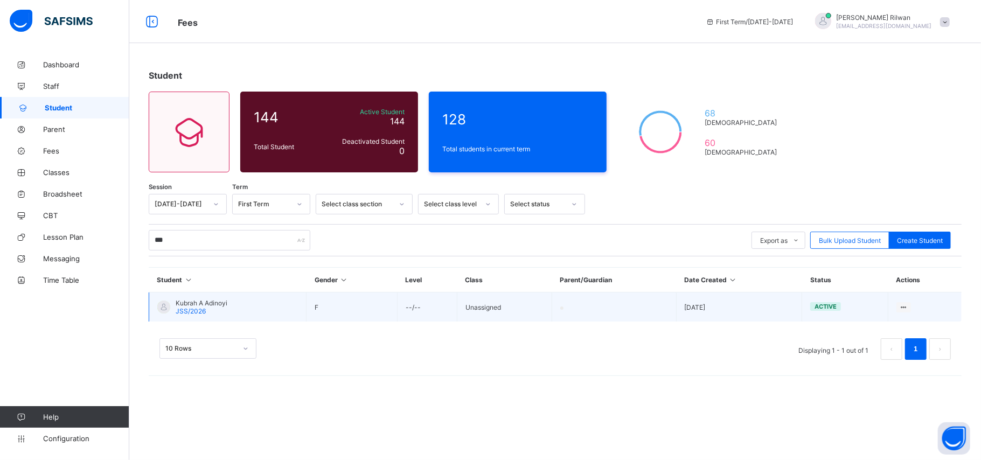
click at [266, 311] on td "Kubrah A Adinoyi JSS/2026" at bounding box center [227, 308] width 157 height 30
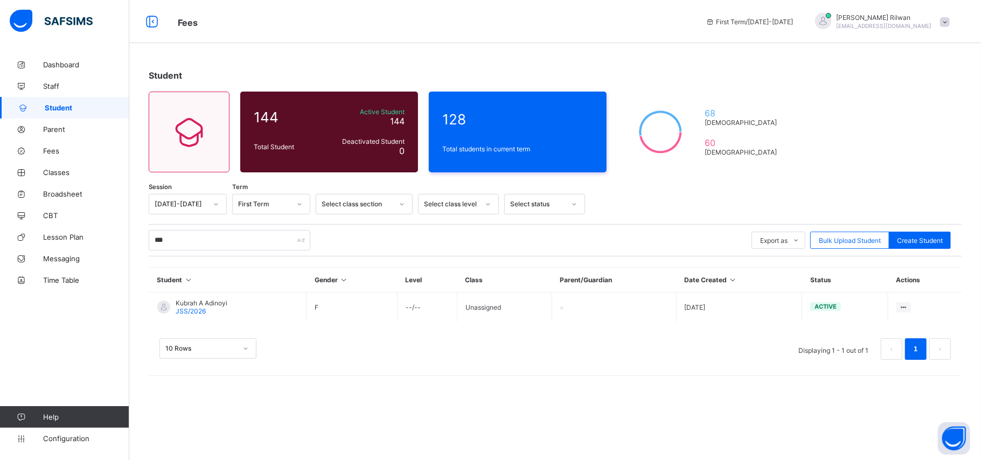
click at [906, 283] on th "Actions" at bounding box center [925, 280] width 73 height 25
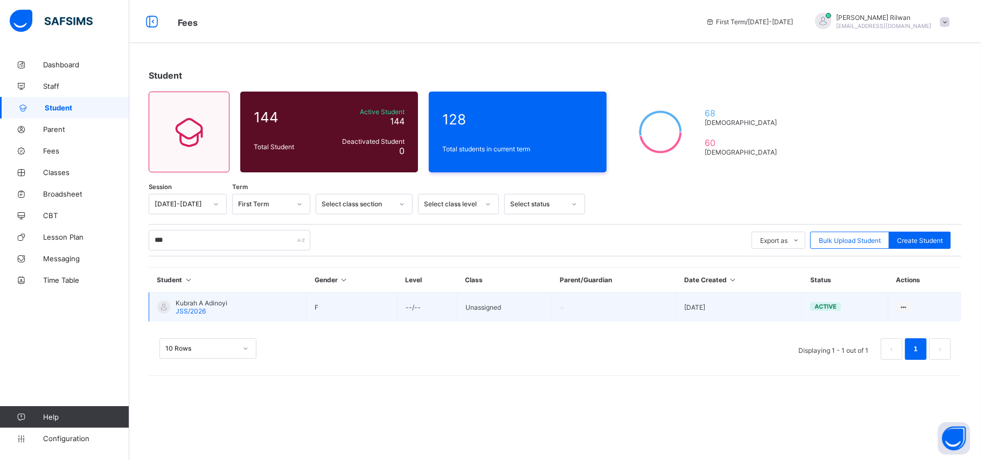
click at [501, 307] on td "Unassigned" at bounding box center [504, 308] width 95 height 30
click at [476, 309] on td "Unassigned" at bounding box center [504, 308] width 95 height 30
click at [468, 306] on td "Unassigned" at bounding box center [504, 308] width 95 height 30
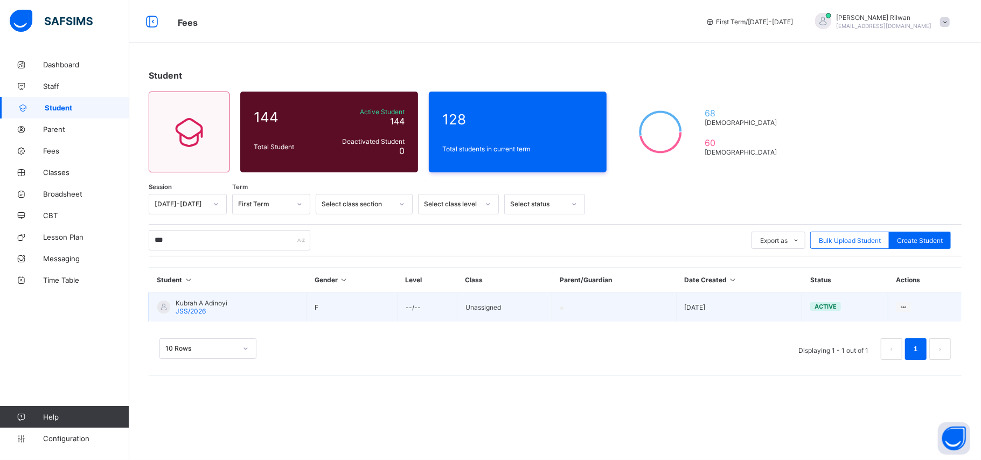
click at [526, 309] on td "Unassigned" at bounding box center [504, 308] width 95 height 30
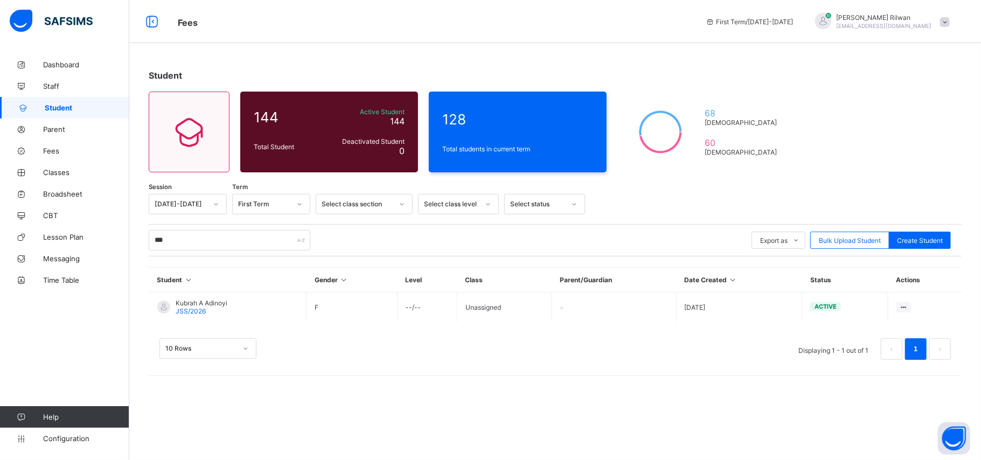
click at [492, 320] on div "10 Rows Displaying 1 - 1 out of 1 1" at bounding box center [555, 344] width 813 height 54
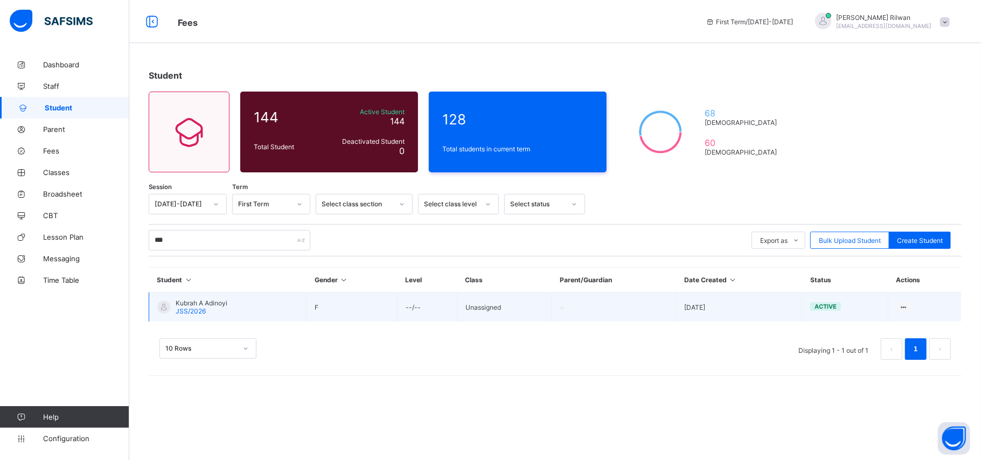
click at [498, 299] on td "Unassigned" at bounding box center [504, 308] width 95 height 30
click at [186, 307] on span "JSS/2026" at bounding box center [191, 311] width 30 height 8
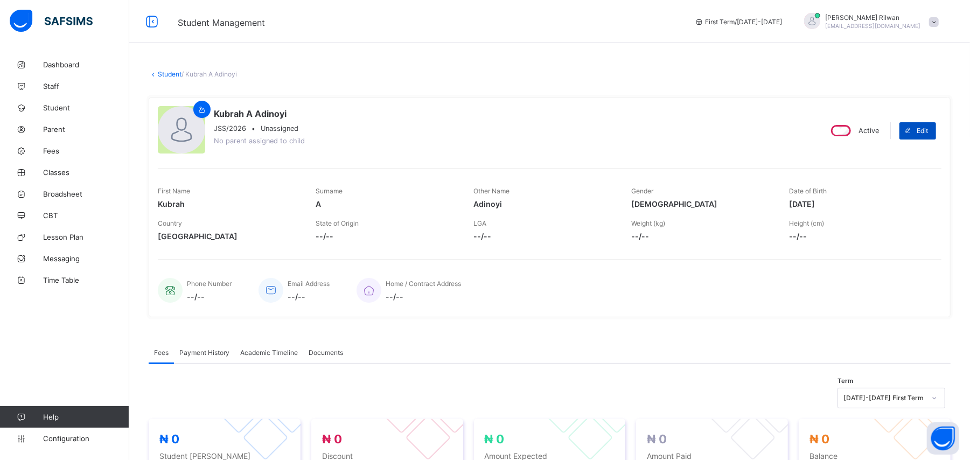
click at [928, 134] on span "Edit" at bounding box center [922, 131] width 11 height 8
select select "**"
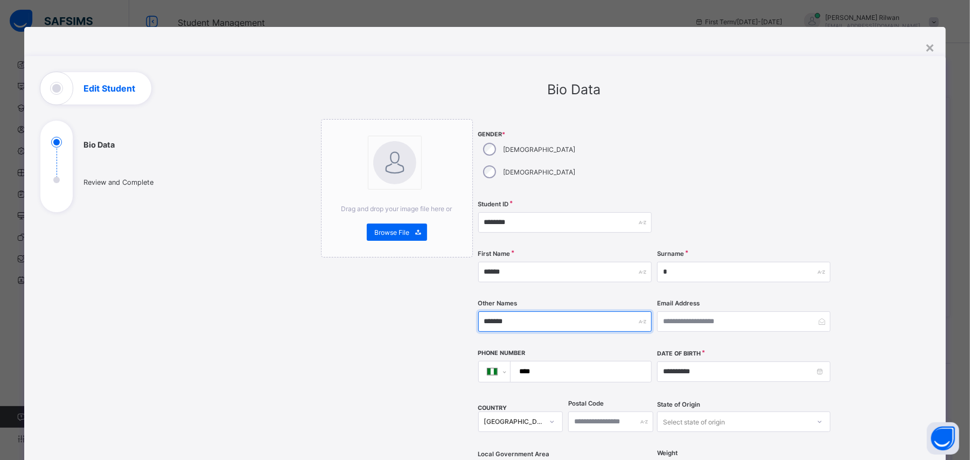
drag, startPoint x: 551, startPoint y: 297, endPoint x: 595, endPoint y: 255, distance: 61.4
click at [595, 255] on div "**********" at bounding box center [655, 331] width 355 height 424
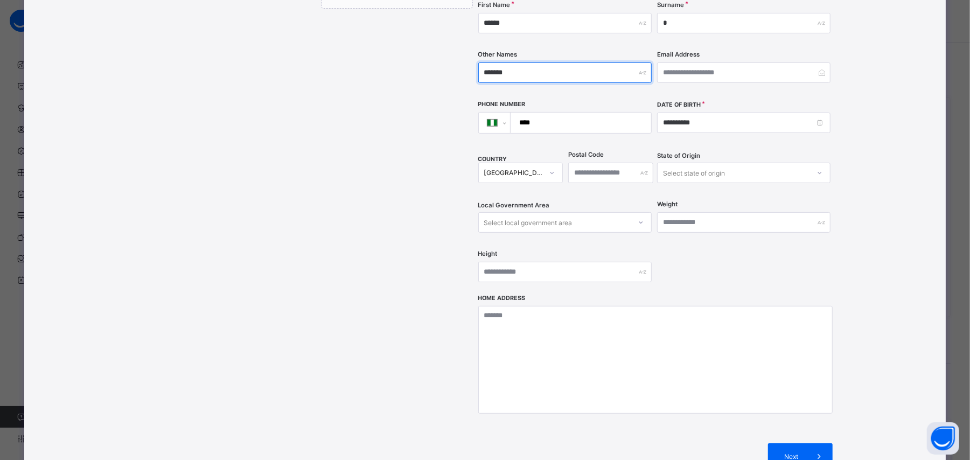
scroll to position [268, 0]
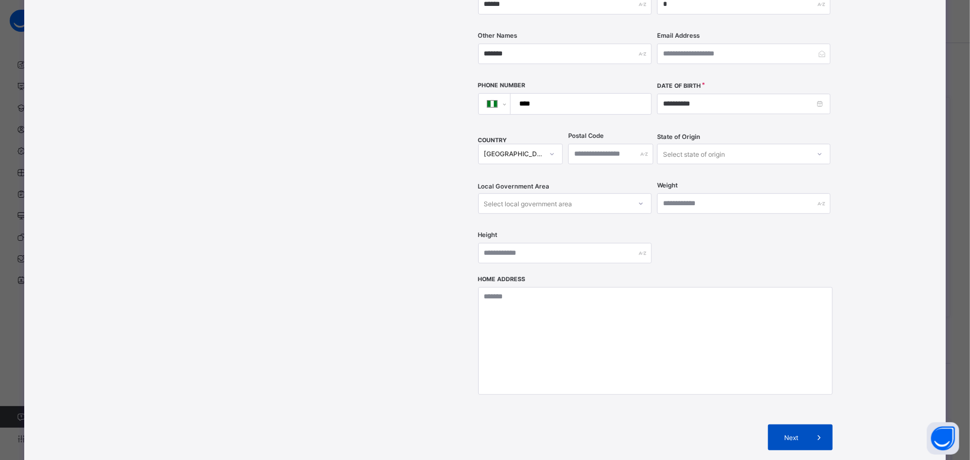
click at [794, 425] on div "Next" at bounding box center [800, 438] width 65 height 26
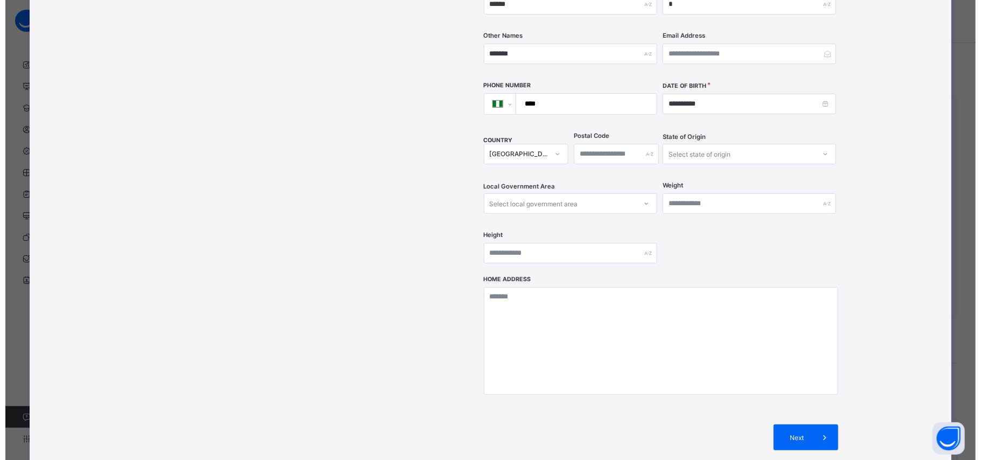
scroll to position [97, 0]
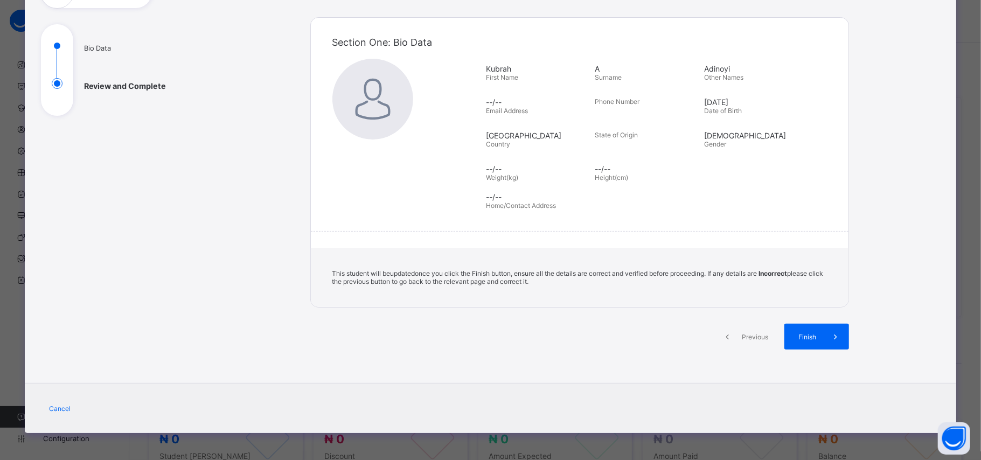
click at [745, 336] on span "Previous" at bounding box center [756, 337] width 30 height 8
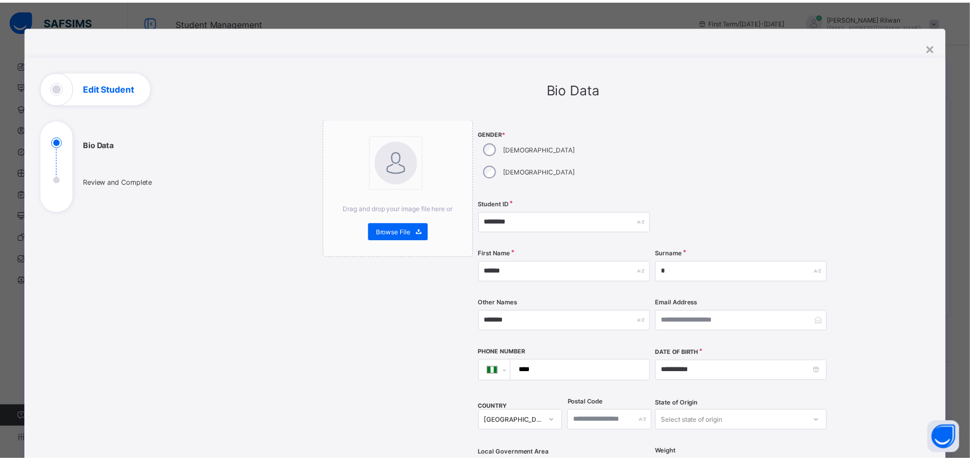
scroll to position [0, 0]
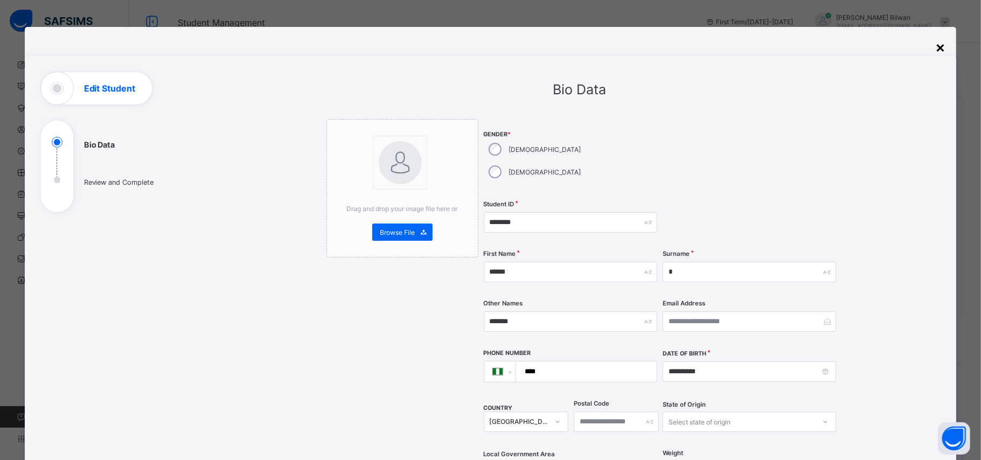
click at [935, 48] on div "×" at bounding box center [940, 47] width 10 height 18
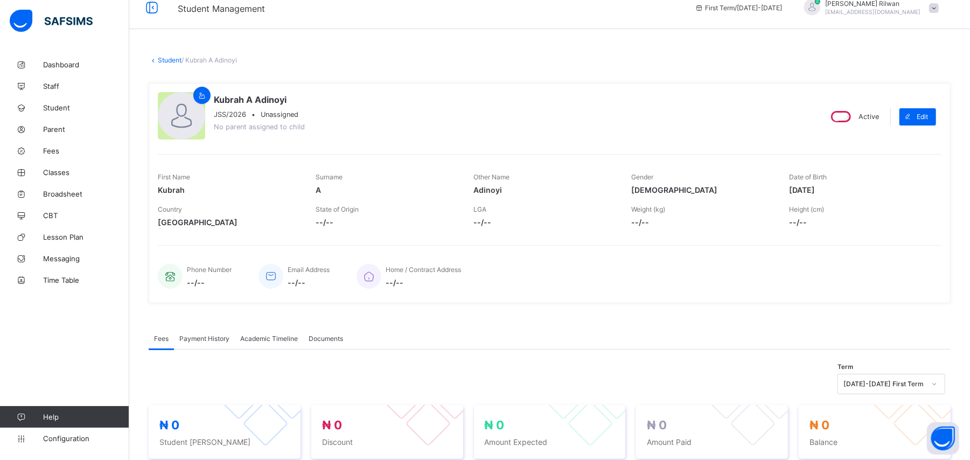
scroll to position [9, 0]
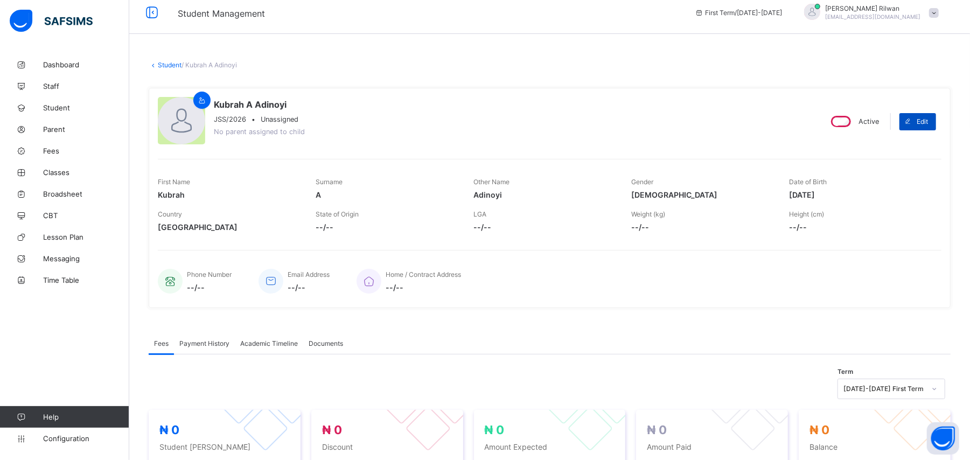
click at [928, 117] on span "Edit" at bounding box center [922, 121] width 11 height 8
select select "**"
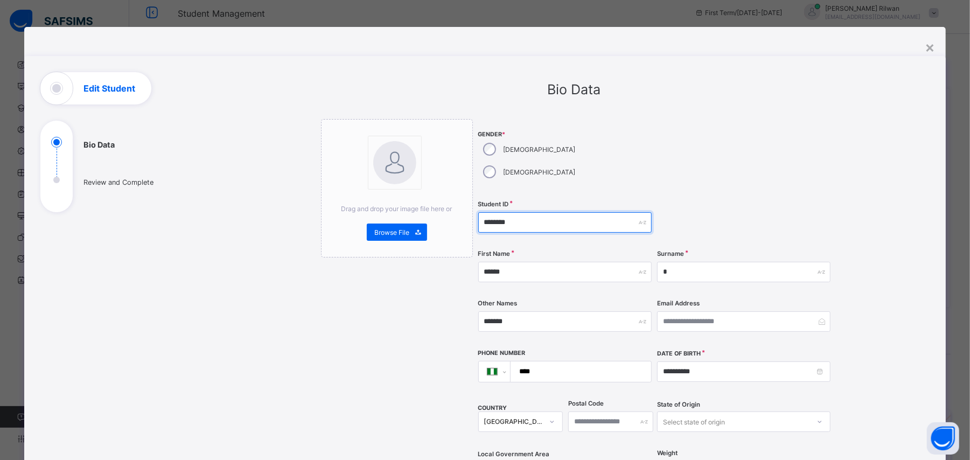
click at [494, 212] on input "********" at bounding box center [565, 222] width 174 height 20
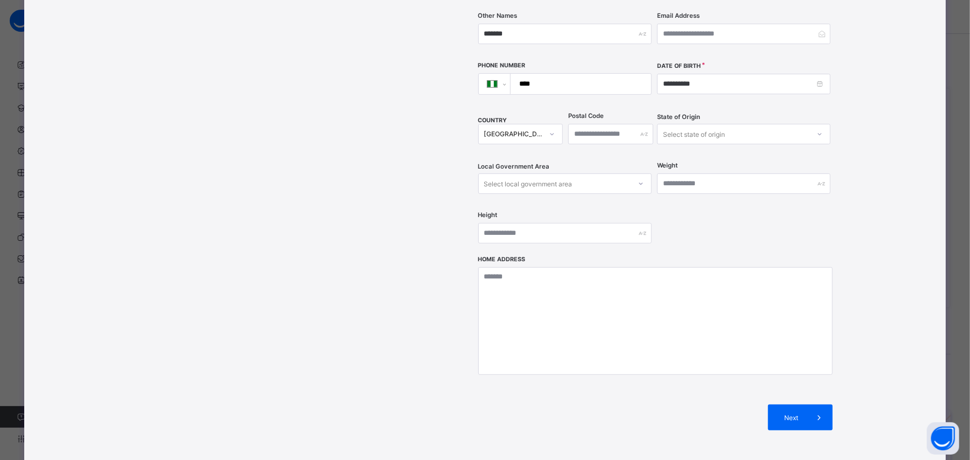
scroll to position [307, 0]
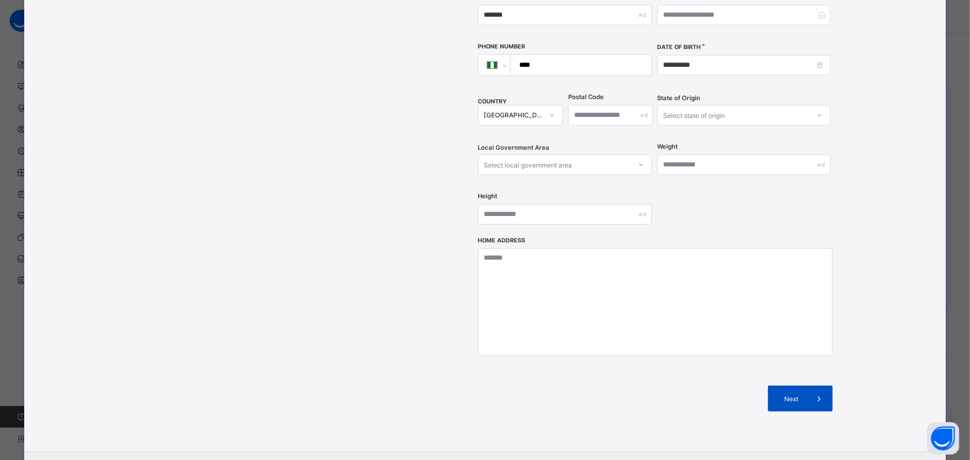
type input "**********"
click at [793, 386] on div "Next" at bounding box center [800, 399] width 65 height 26
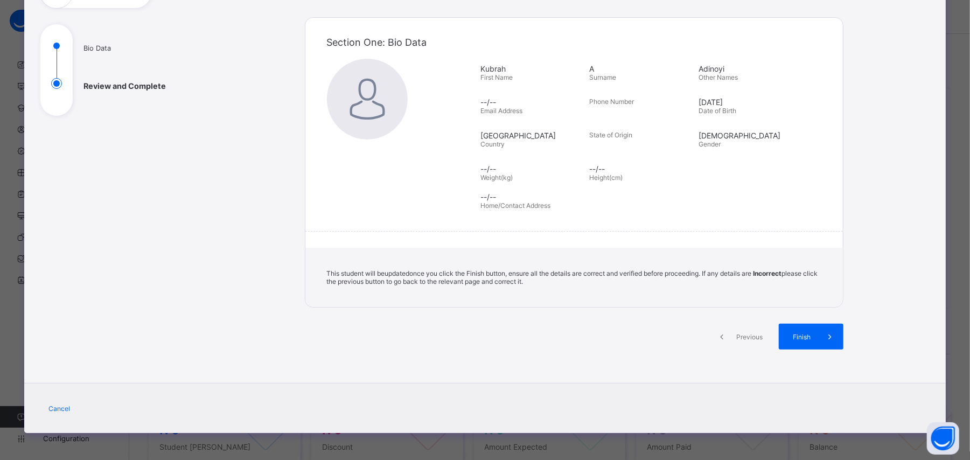
scroll to position [97, 0]
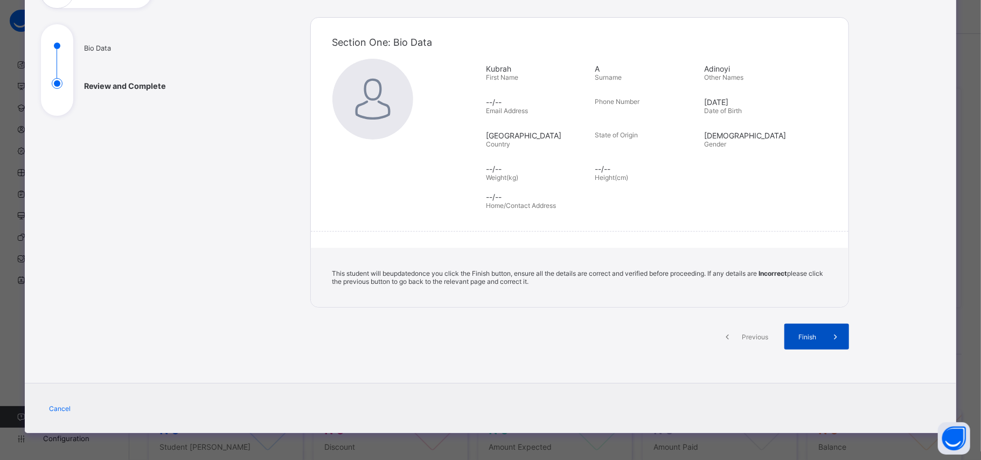
click at [807, 342] on div "Finish" at bounding box center [817, 337] width 65 height 26
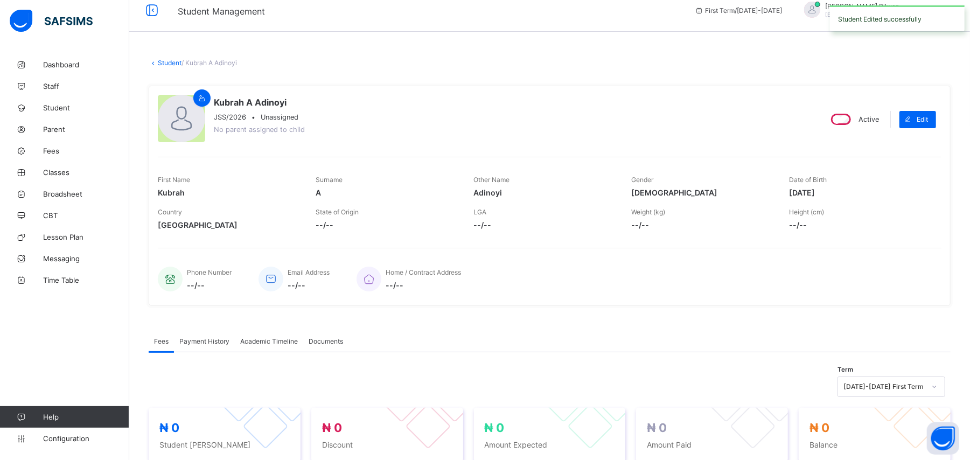
scroll to position [0, 0]
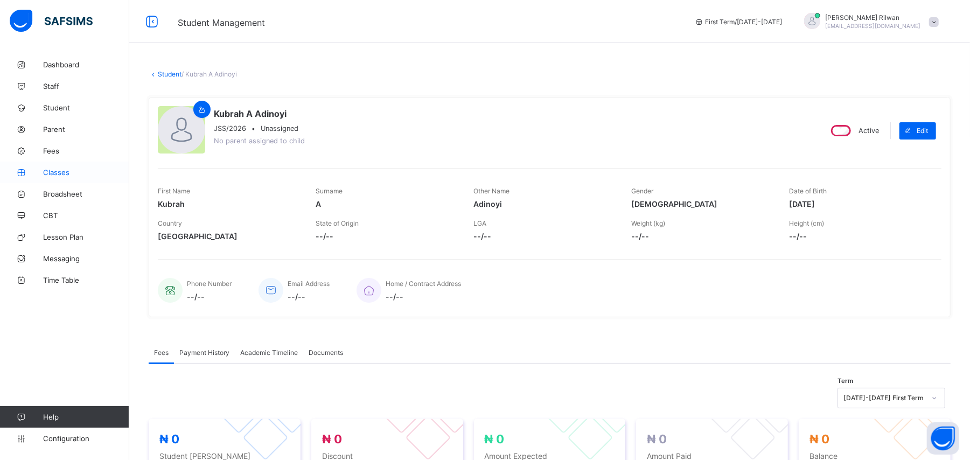
click at [80, 169] on span "Classes" at bounding box center [86, 172] width 86 height 9
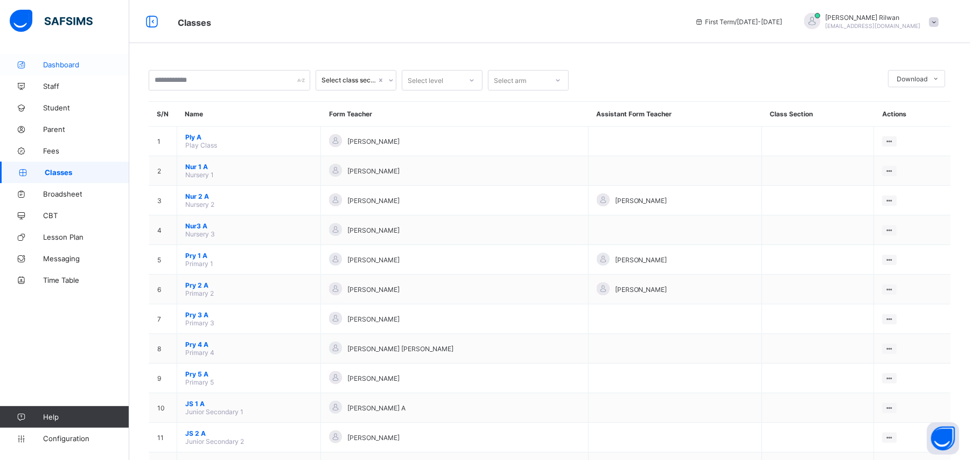
click at [94, 63] on span "Dashboard" at bounding box center [86, 64] width 86 height 9
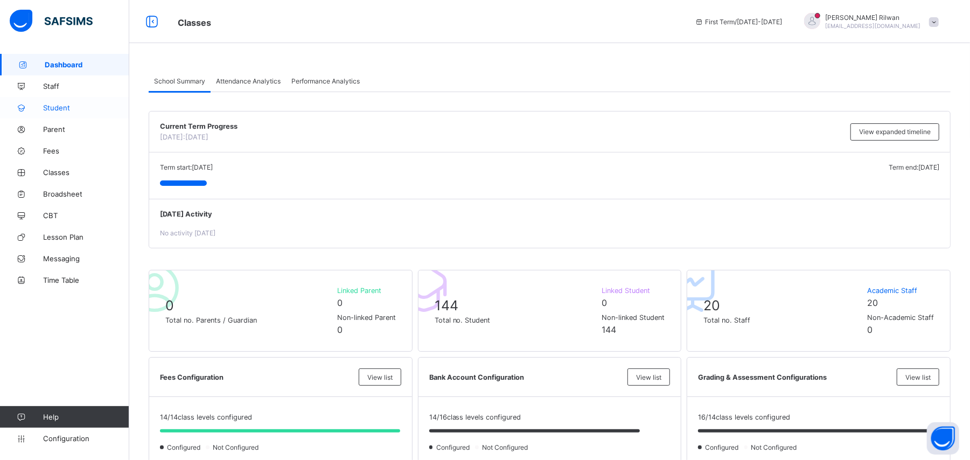
click at [54, 108] on span "Student" at bounding box center [86, 107] width 86 height 9
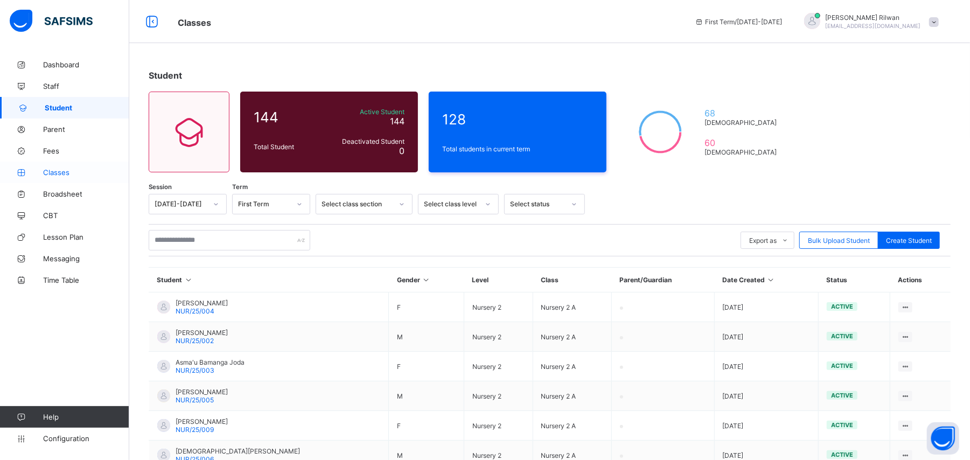
click at [80, 171] on span "Classes" at bounding box center [86, 172] width 86 height 9
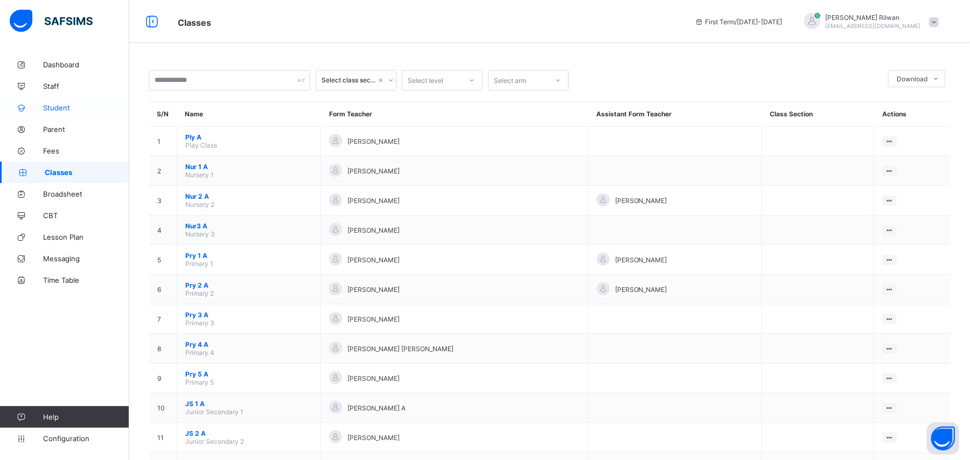
click at [81, 108] on span "Student" at bounding box center [86, 107] width 86 height 9
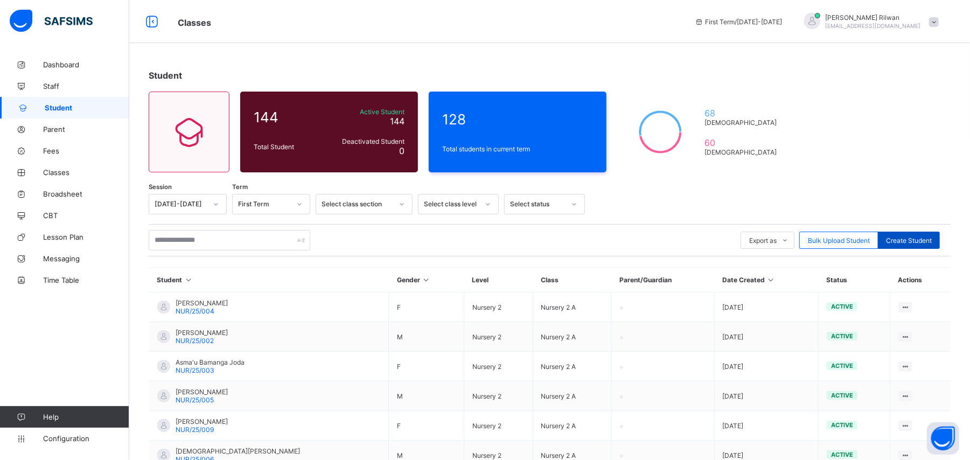
click at [917, 239] on span "Create Student" at bounding box center [909, 241] width 46 height 8
select select "**"
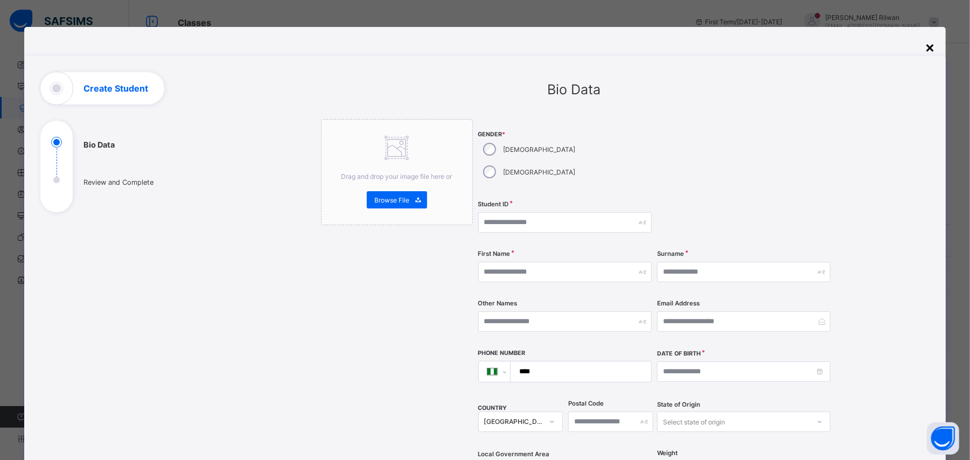
click at [934, 42] on div "×" at bounding box center [930, 47] width 10 height 18
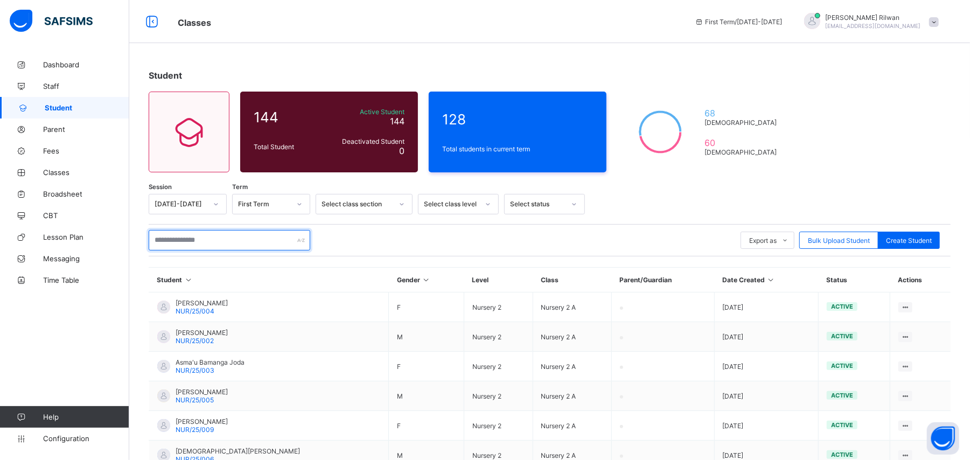
click at [281, 240] on input "text" at bounding box center [230, 240] width 162 height 20
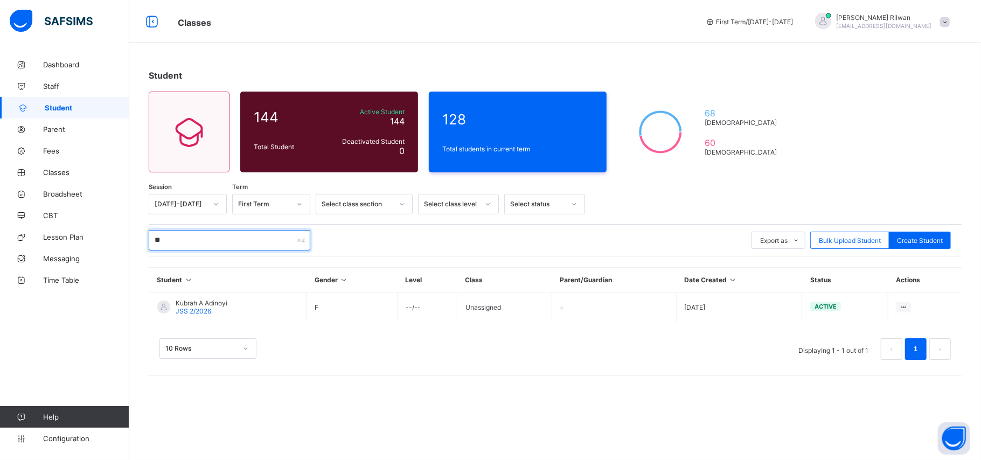
type input "*"
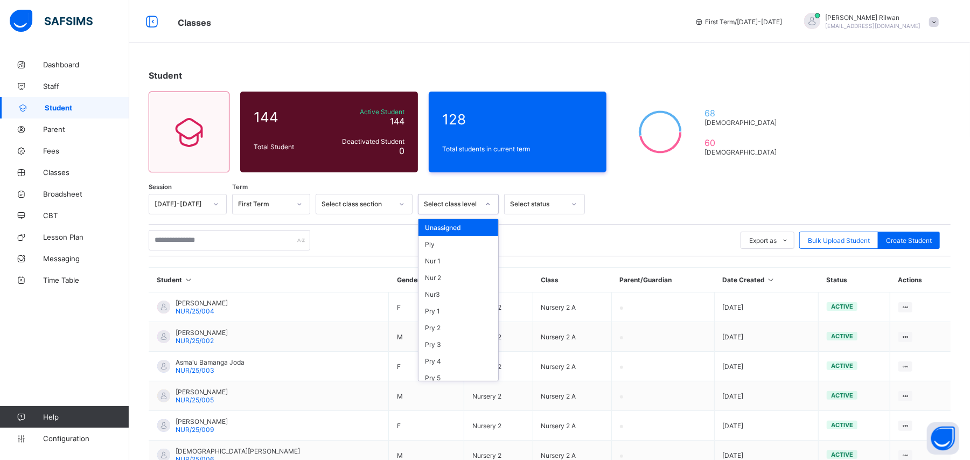
click at [481, 205] on div at bounding box center [488, 204] width 18 height 17
click at [464, 315] on div "JS 2" at bounding box center [459, 313] width 80 height 17
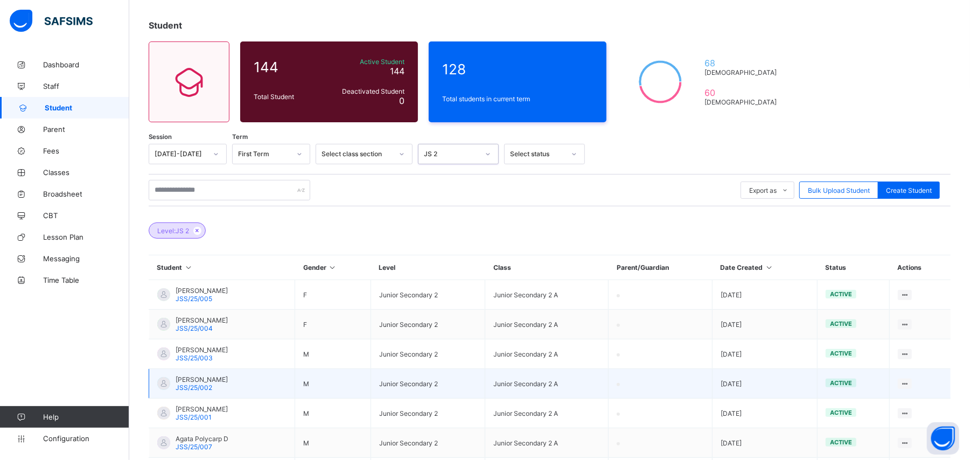
scroll to position [46, 0]
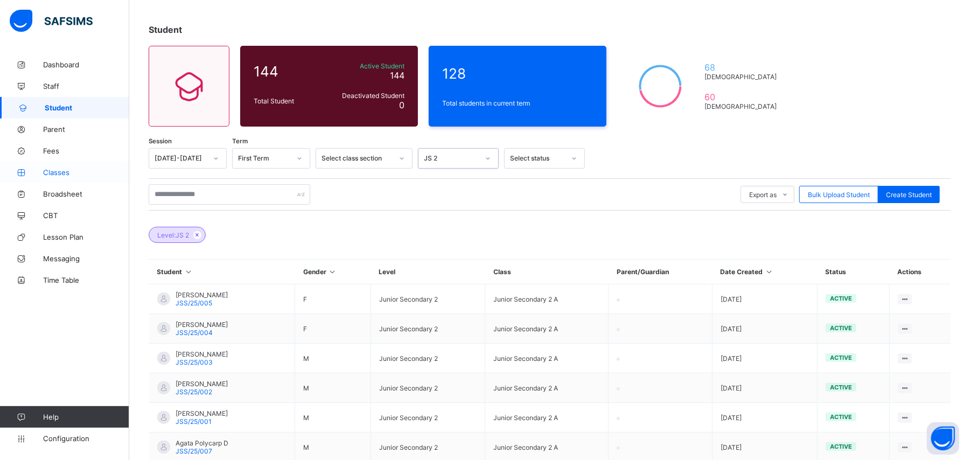
click at [97, 173] on span "Classes" at bounding box center [86, 172] width 86 height 9
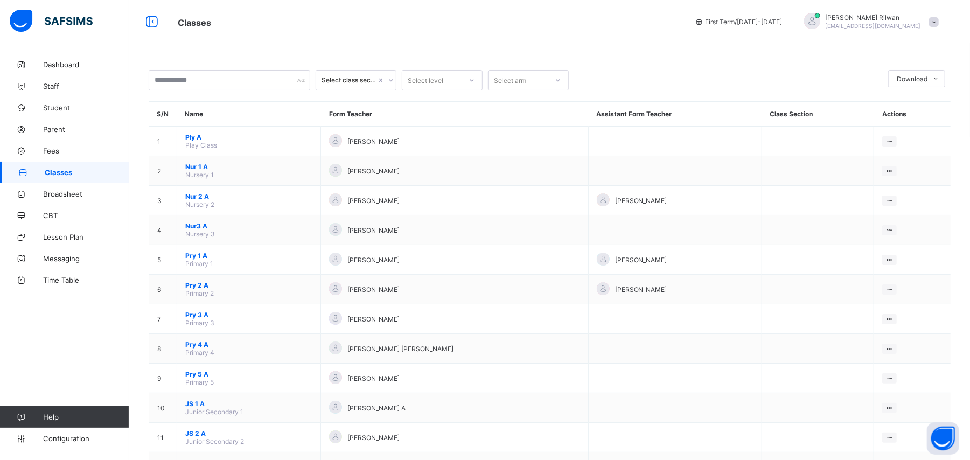
click at [473, 80] on icon at bounding box center [472, 80] width 6 height 11
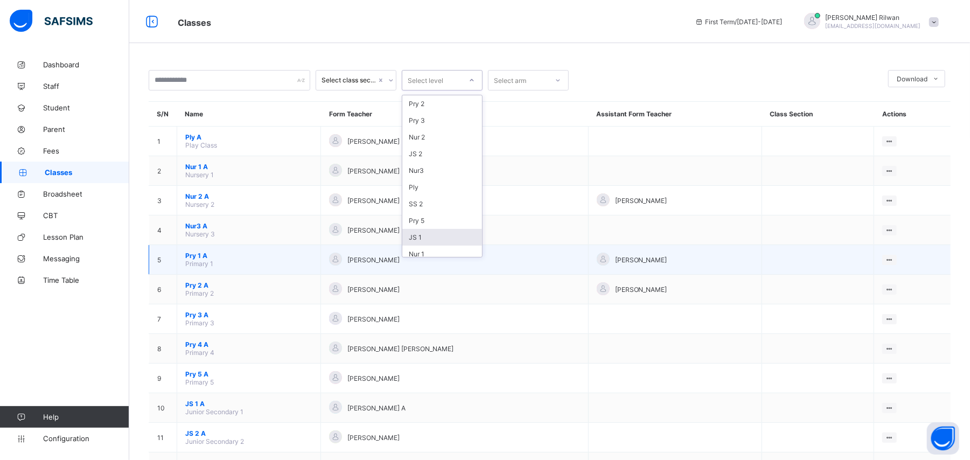
click at [483, 255] on div "SUMAYYA USMAN" at bounding box center [454, 260] width 251 height 15
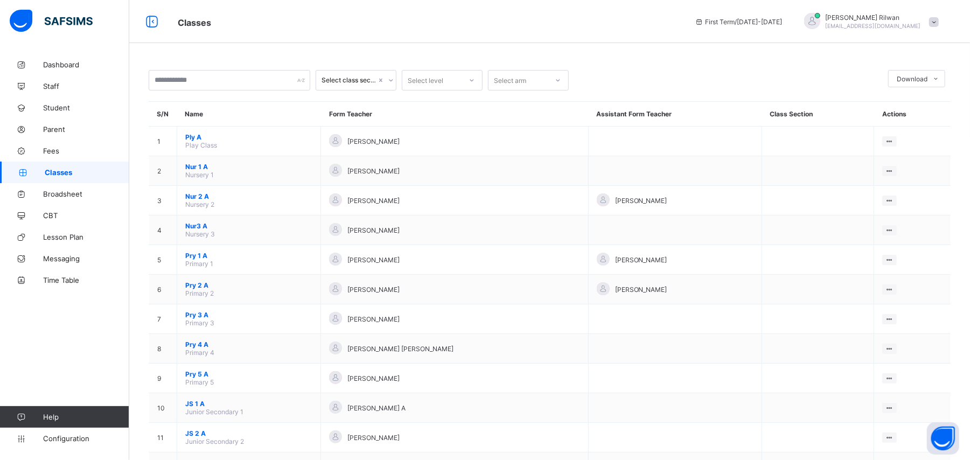
click at [470, 81] on icon at bounding box center [472, 80] width 6 height 11
click at [457, 156] on div "JS 2" at bounding box center [443, 153] width 80 height 17
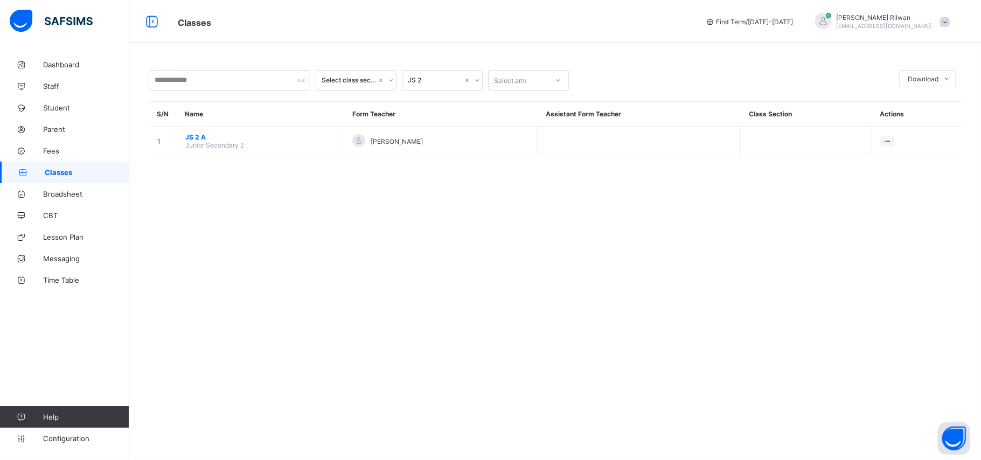
click at [478, 82] on icon at bounding box center [477, 80] width 6 height 11
click at [463, 151] on div "JS 2" at bounding box center [443, 153] width 80 height 17
click at [388, 80] on icon at bounding box center [391, 80] width 6 height 11
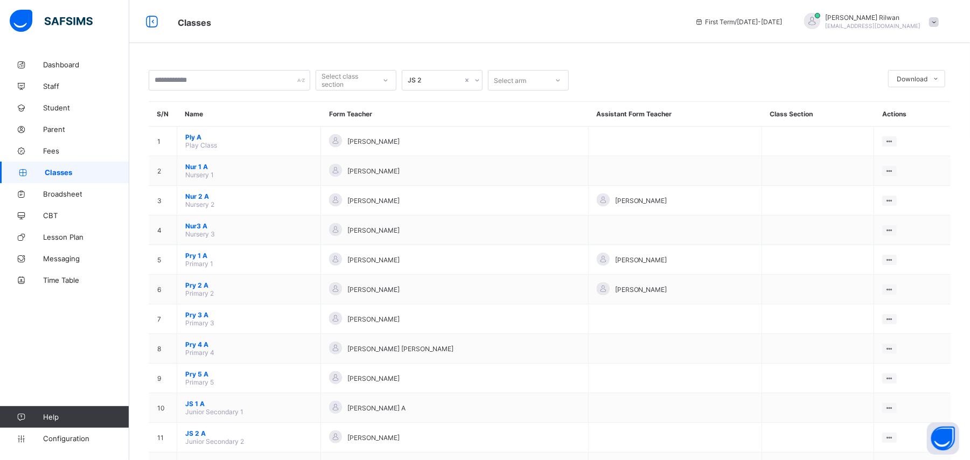
click at [72, 176] on span "Classes" at bounding box center [87, 172] width 85 height 9
click at [69, 199] on link "Broadsheet" at bounding box center [64, 194] width 129 height 22
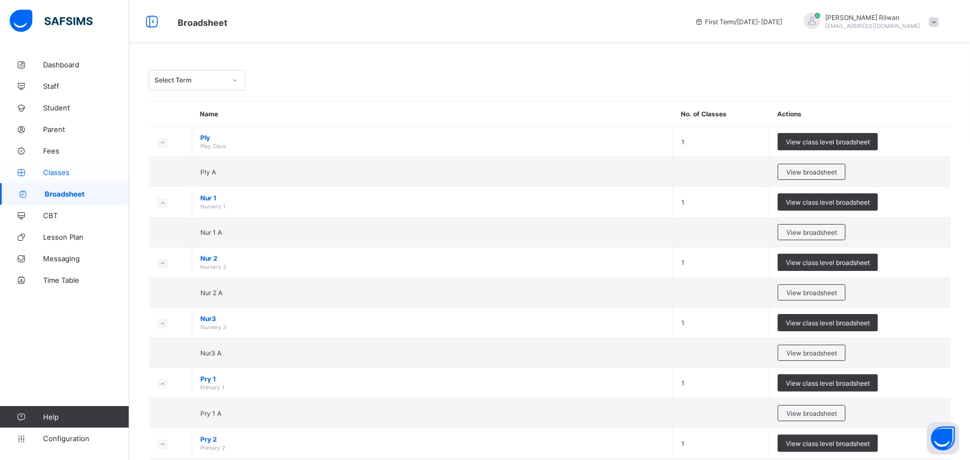
click at [69, 168] on span "Classes" at bounding box center [86, 172] width 86 height 9
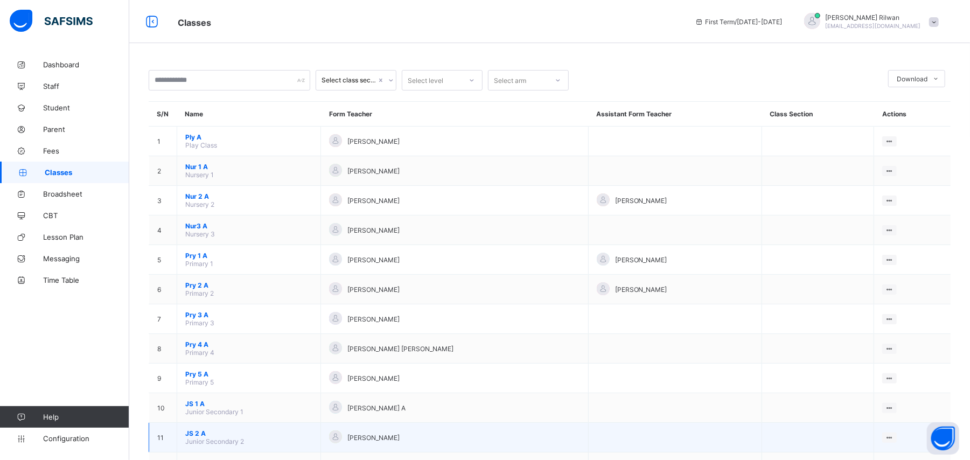
click at [237, 442] on span "Junior Secondary 2" at bounding box center [214, 442] width 59 height 8
click at [195, 429] on span "JS 2 A" at bounding box center [248, 433] width 127 height 8
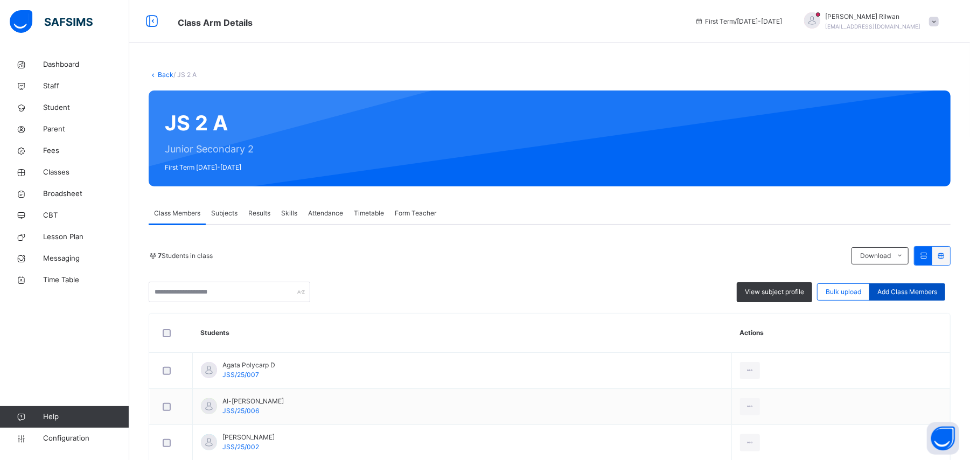
click at [906, 294] on span "Add Class Members" at bounding box center [908, 292] width 60 height 10
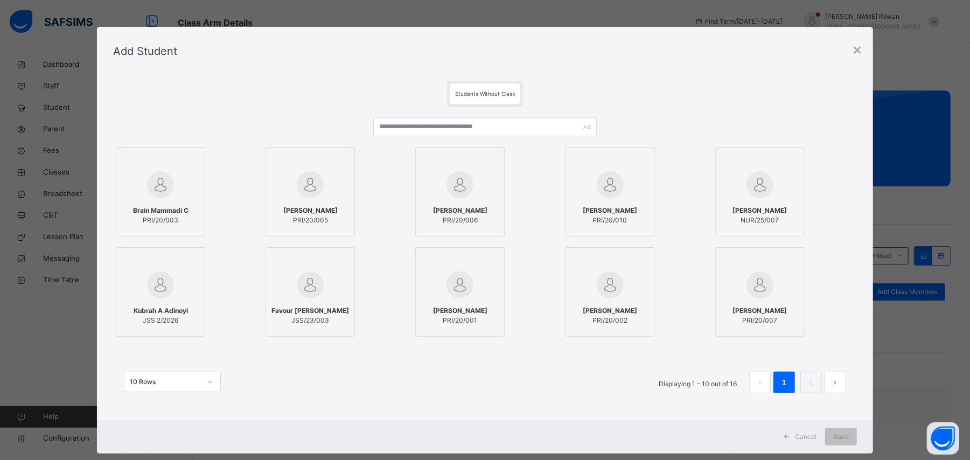
click at [168, 308] on span "Kubrah A Adinoyi" at bounding box center [161, 311] width 54 height 10
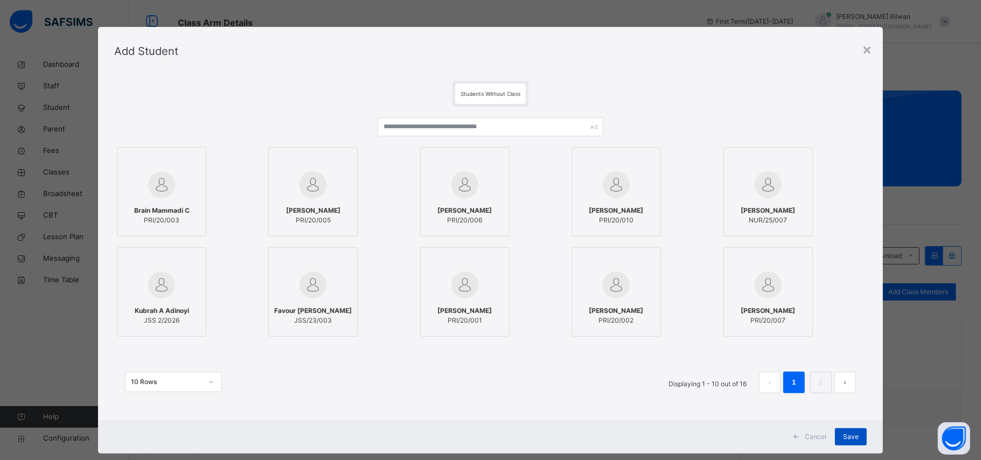
click at [850, 440] on span "Save" at bounding box center [851, 437] width 16 height 10
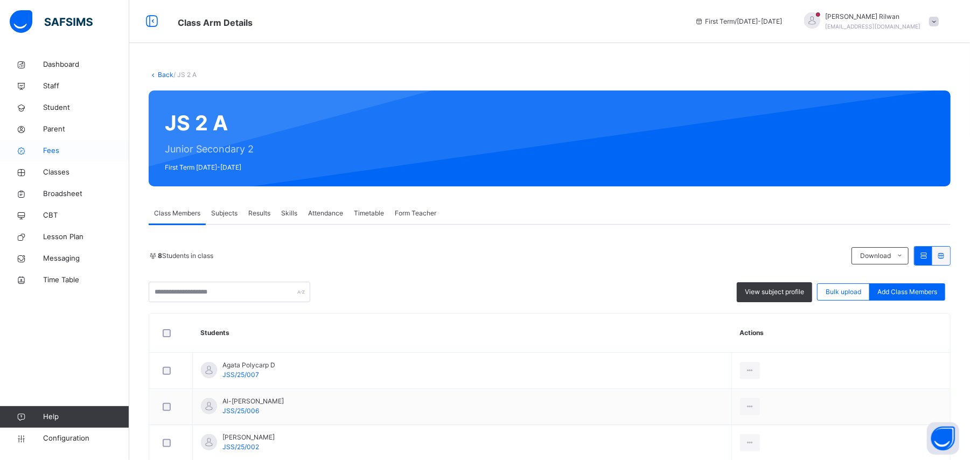
click at [65, 154] on span "Fees" at bounding box center [86, 150] width 86 height 11
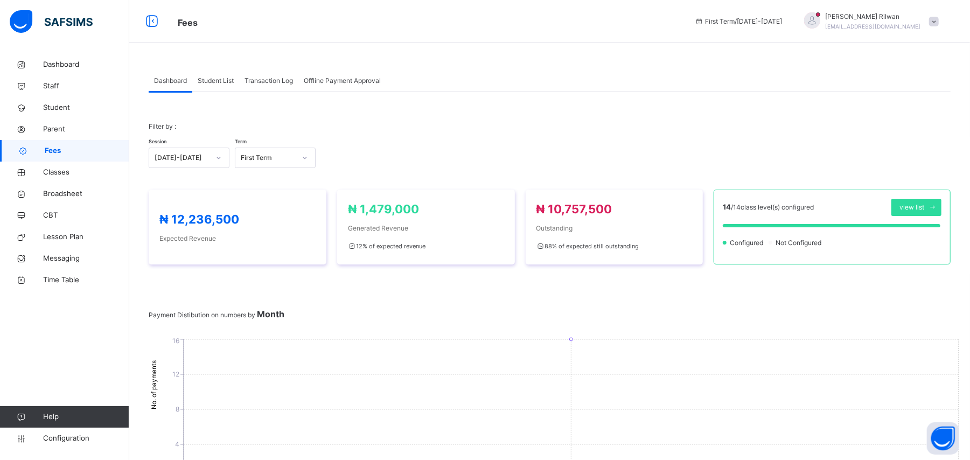
click at [212, 79] on span "Student List" at bounding box center [216, 81] width 36 height 10
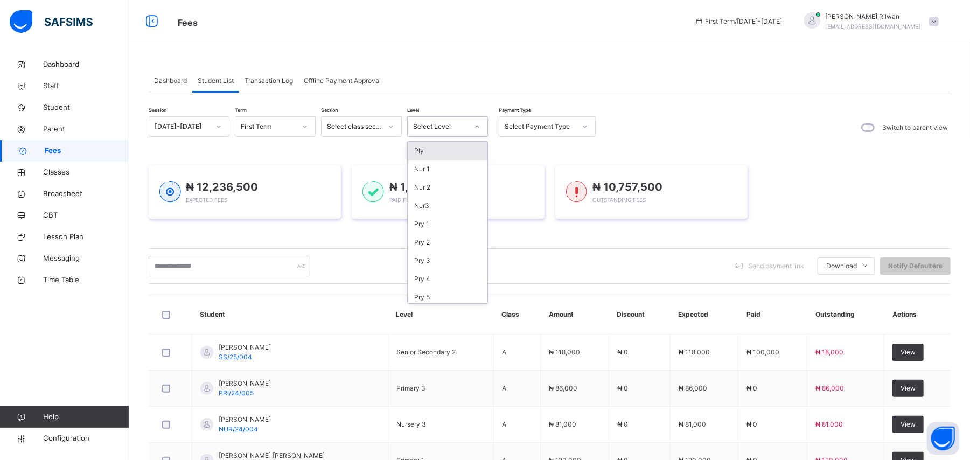
click at [477, 129] on icon at bounding box center [477, 126] width 6 height 11
click at [456, 263] on div "JS 2" at bounding box center [448, 266] width 80 height 18
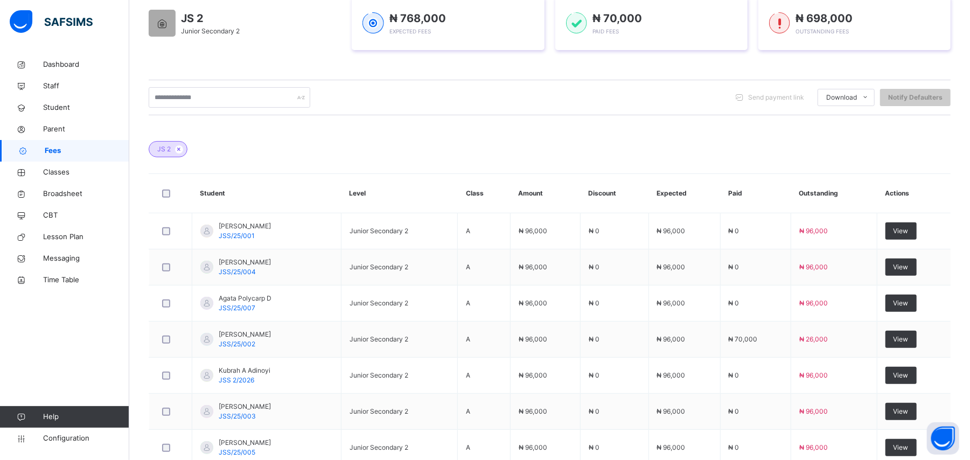
scroll to position [301, 0]
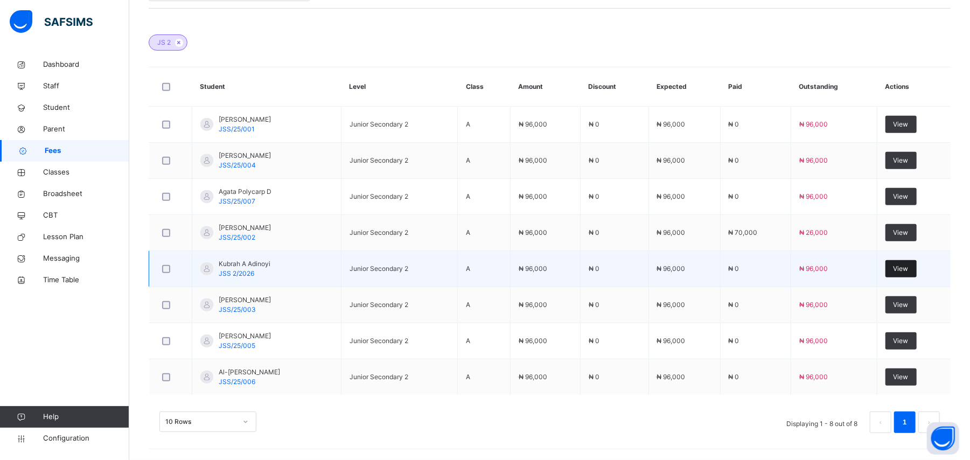
click at [915, 262] on div "View" at bounding box center [901, 268] width 31 height 17
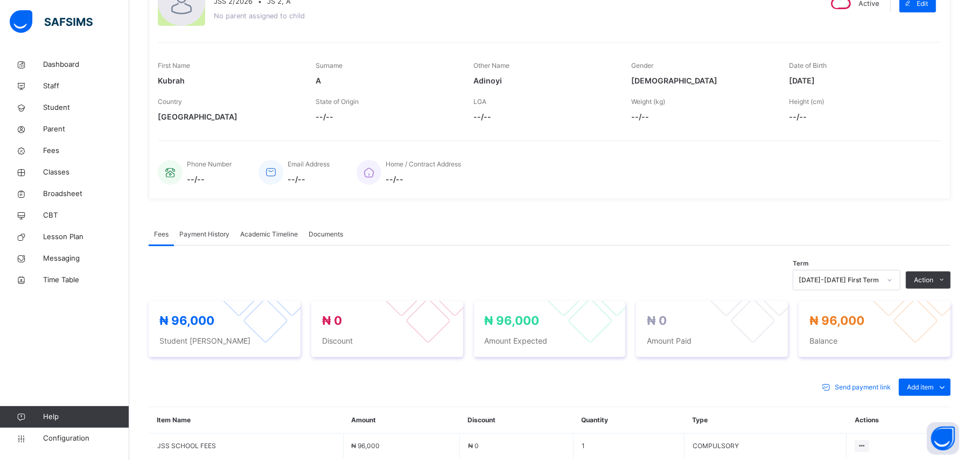
scroll to position [244, 0]
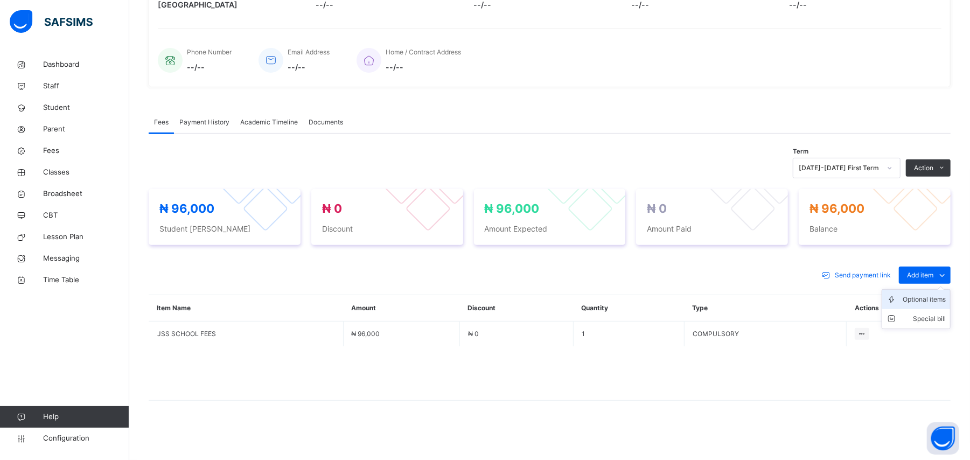
click at [946, 296] on div "Optional items" at bounding box center [924, 299] width 43 height 11
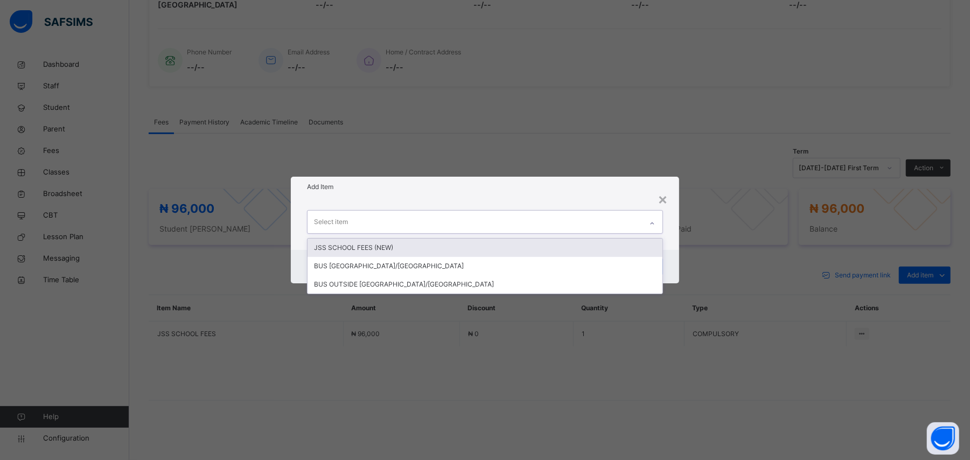
click at [655, 226] on icon at bounding box center [652, 223] width 6 height 11
click at [644, 244] on div "JSS SCHOOL FEES (NEW)" at bounding box center [485, 248] width 355 height 18
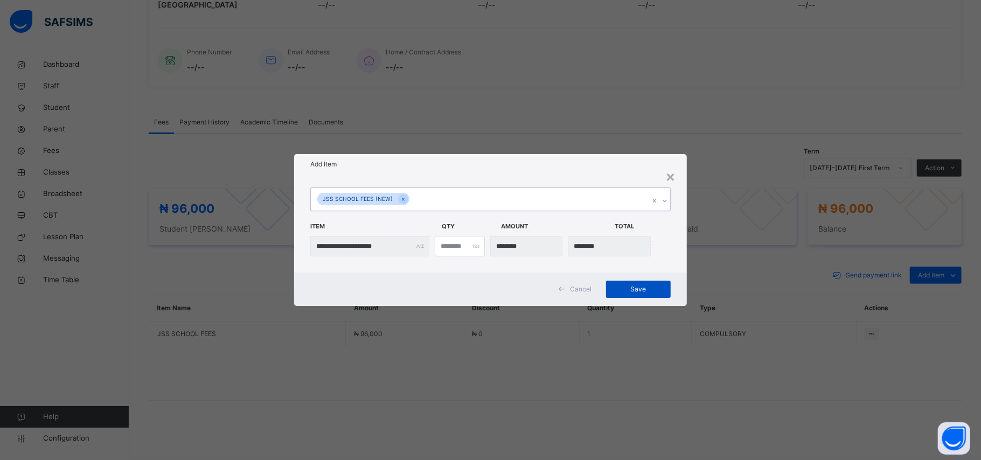
click at [647, 287] on span "Save" at bounding box center [638, 290] width 48 height 10
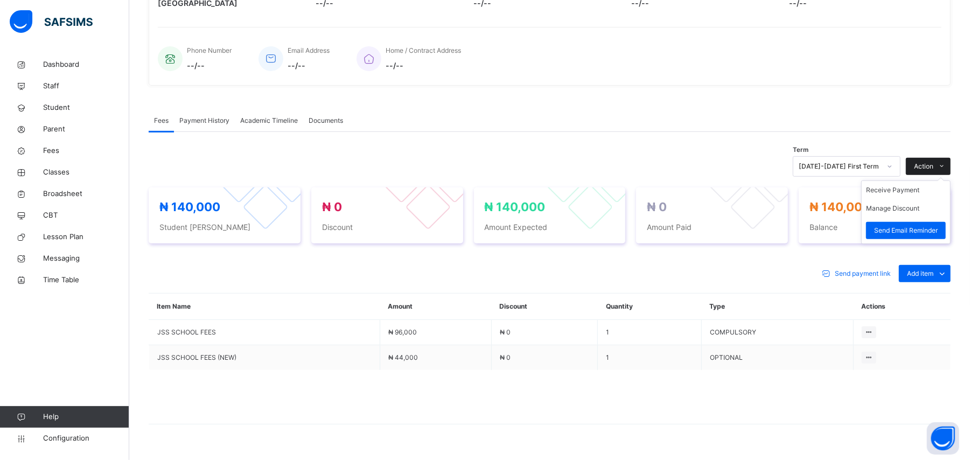
click at [942, 162] on div "Action" at bounding box center [928, 166] width 45 height 17
click at [934, 192] on li "Receive Payment" at bounding box center [906, 190] width 88 height 18
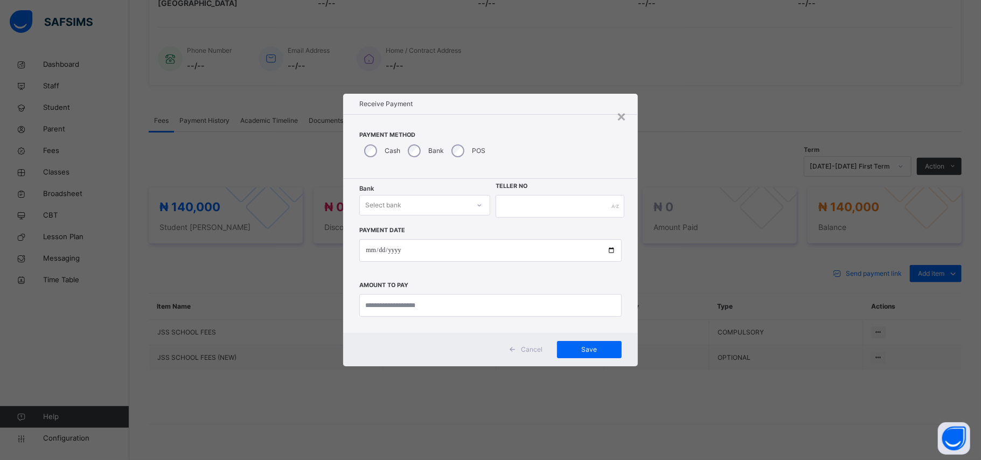
click at [477, 203] on icon at bounding box center [479, 205] width 6 height 11
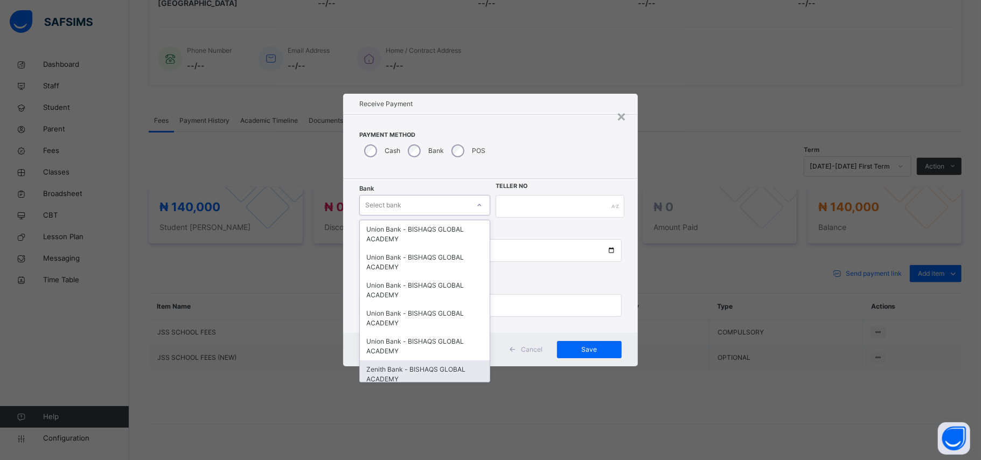
click at [475, 378] on div "Zenith Bank - BISHAQS GLOBAL ACADEMY" at bounding box center [425, 374] width 130 height 28
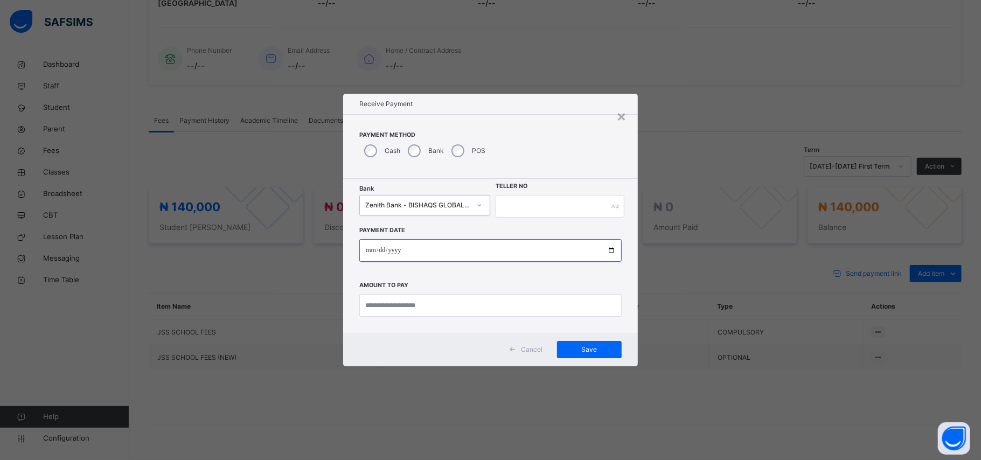
click at [371, 257] on input "date" at bounding box center [490, 250] width 262 height 23
type input "**********"
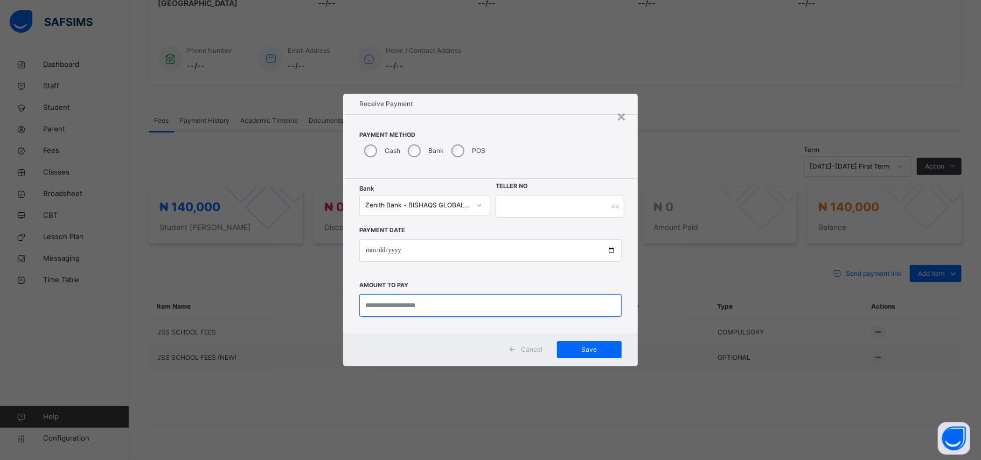
click at [417, 309] on input "currency" at bounding box center [490, 305] width 262 height 23
type input "*********"
click at [509, 205] on input "text" at bounding box center [560, 206] width 128 height 23
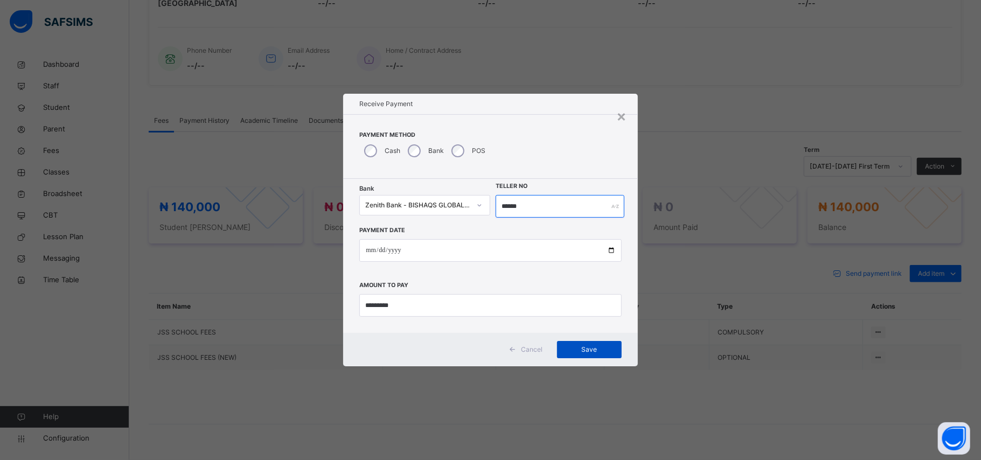
type input "******"
click at [593, 350] on span "Save" at bounding box center [589, 350] width 48 height 10
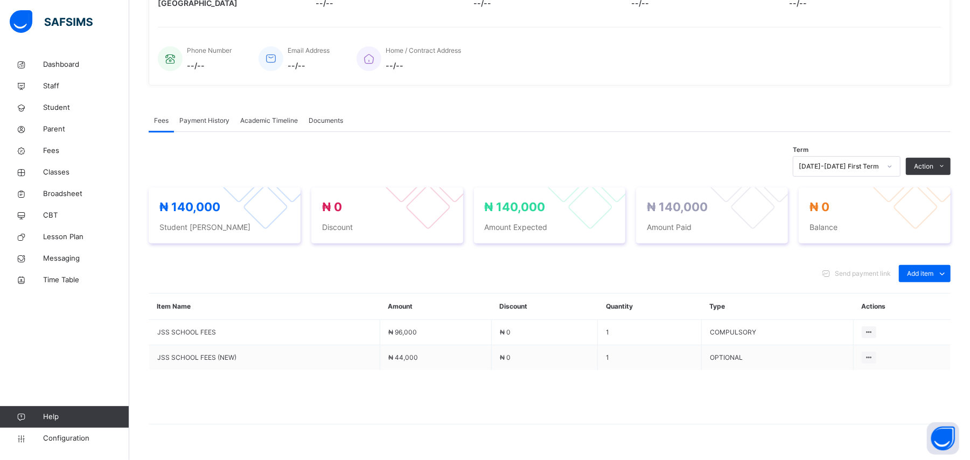
click at [205, 119] on span "Payment History" at bounding box center [204, 121] width 50 height 10
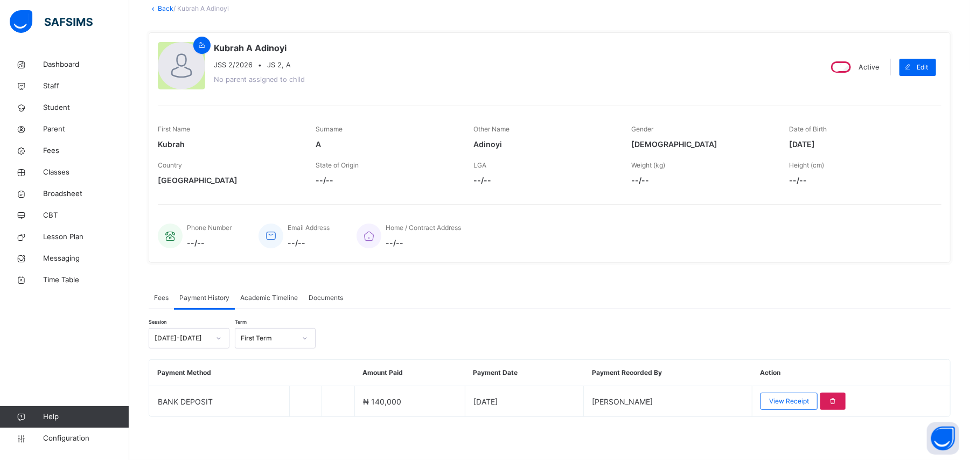
scroll to position [67, 0]
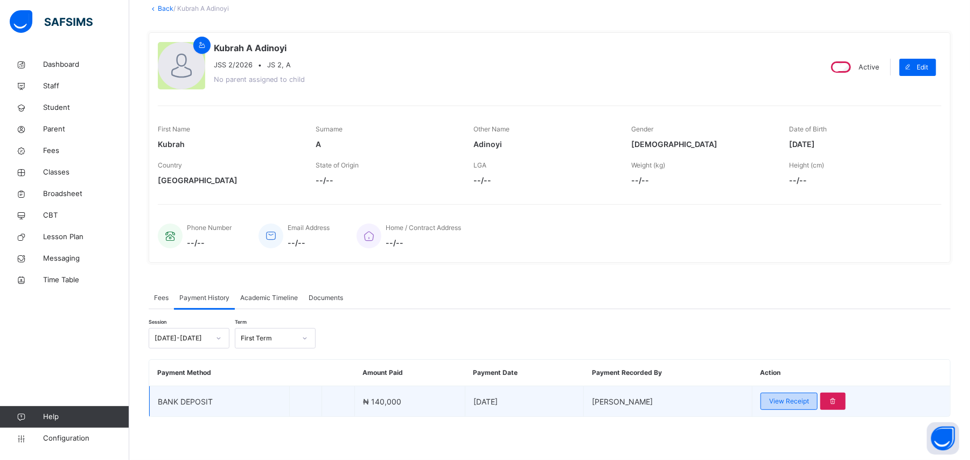
click at [796, 393] on div "View Receipt" at bounding box center [789, 401] width 57 height 17
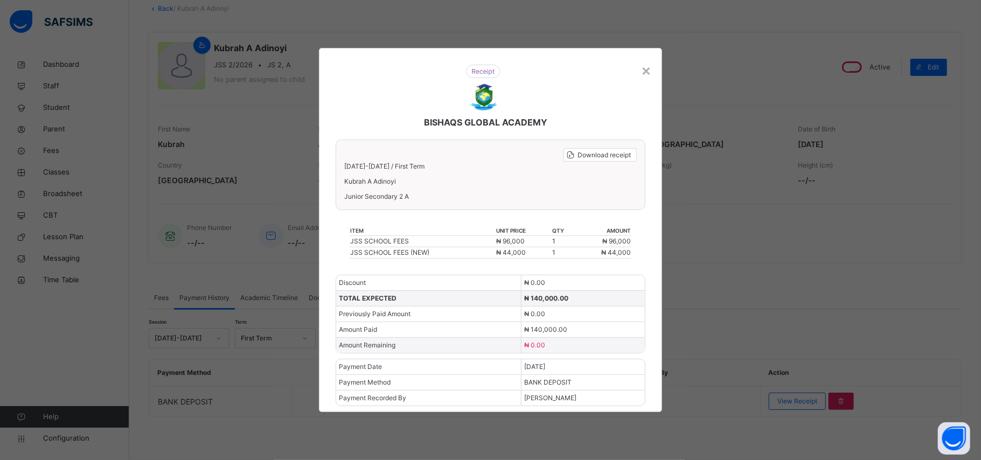
click at [656, 67] on div "BISHAQS GLOBAL ACADEMY Download receipt 2025-2026 / First Term Kubrah A Adinoyi…" at bounding box center [490, 230] width 343 height 364
click at [643, 74] on div "×" at bounding box center [646, 70] width 10 height 23
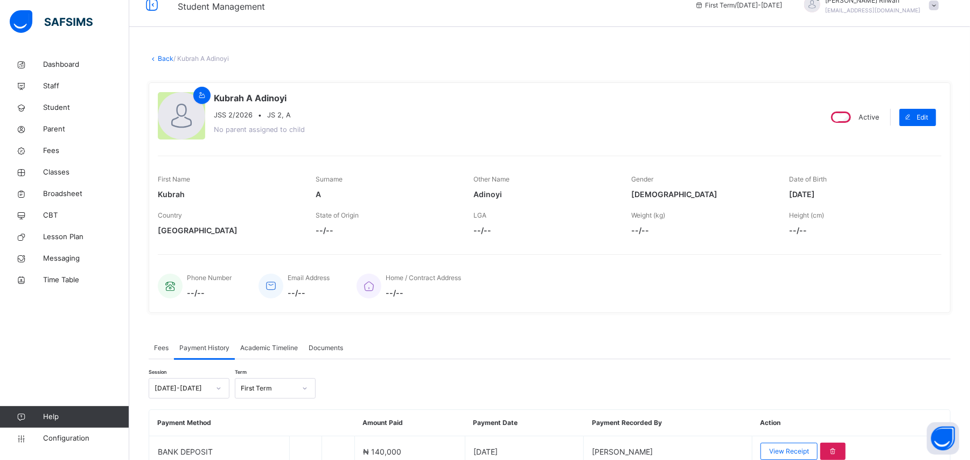
scroll to position [0, 0]
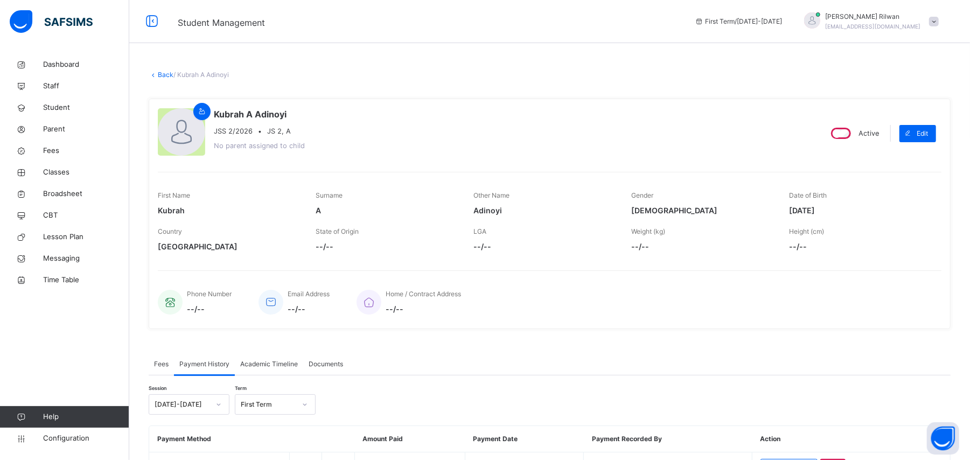
click at [163, 73] on link "Back" at bounding box center [166, 75] width 16 height 8
